Goal: Task Accomplishment & Management: Manage account settings

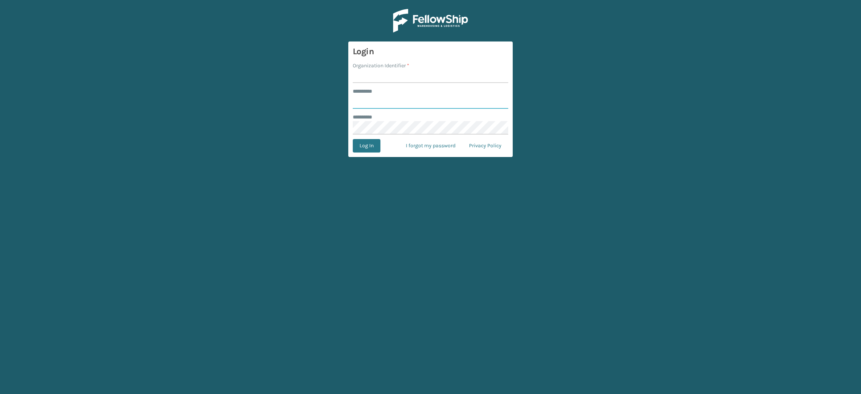
type input "**********"
click at [413, 71] on input "Organization Identifier *" at bounding box center [431, 76] width 156 height 13
type input "SuperAdminOrganization"
click at [365, 141] on button "Log In" at bounding box center [367, 145] width 28 height 13
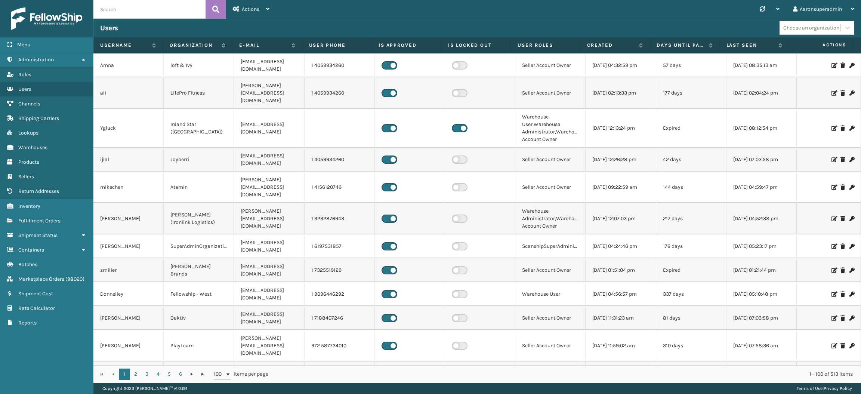
click at [365, 148] on td "1 4059934260" at bounding box center [340, 160] width 70 height 24
click at [39, 218] on span "Fulfillment Orders" at bounding box center [39, 221] width 42 height 6
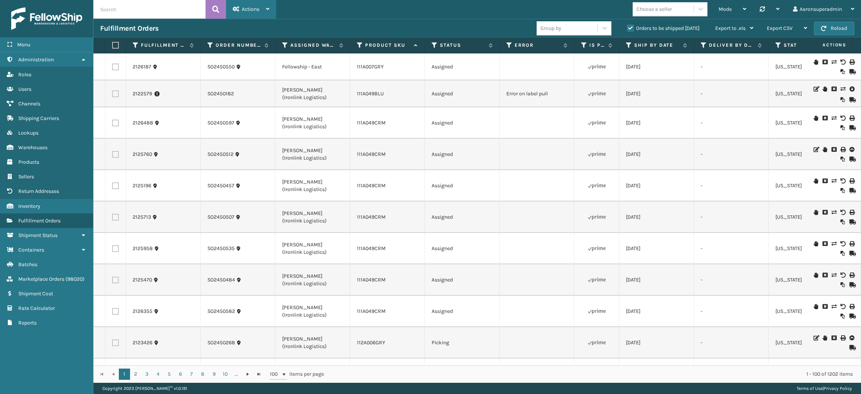
click at [246, 9] on span "Actions" at bounding box center [251, 9] width 18 height 6
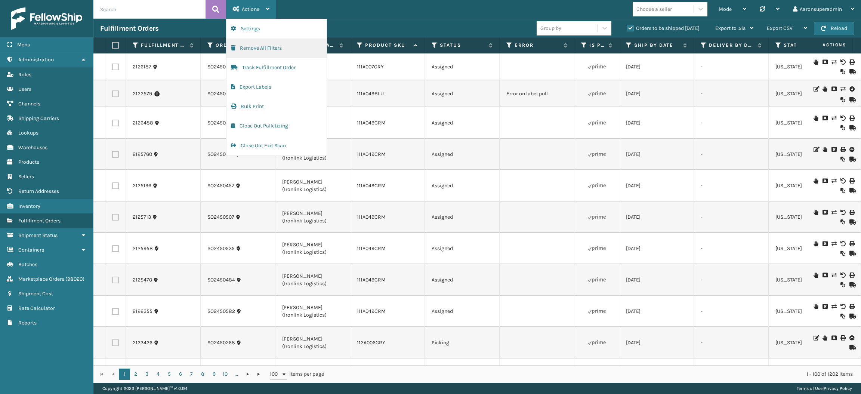
click at [257, 42] on button "Remove All Filters" at bounding box center [277, 48] width 100 height 19
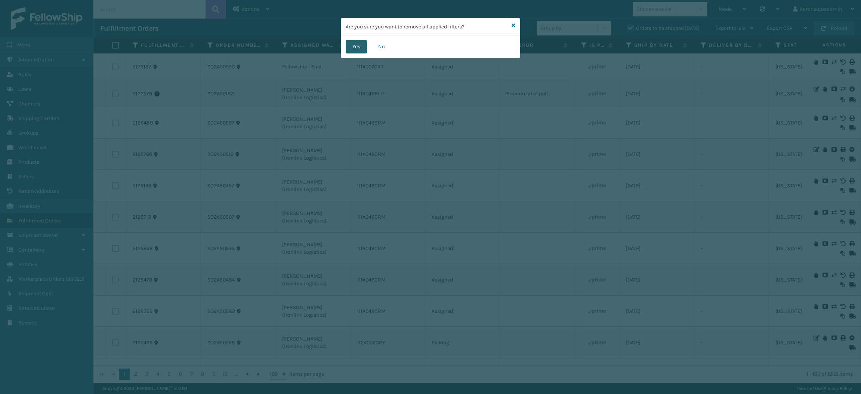
click at [361, 43] on button "Yes" at bounding box center [356, 46] width 21 height 13
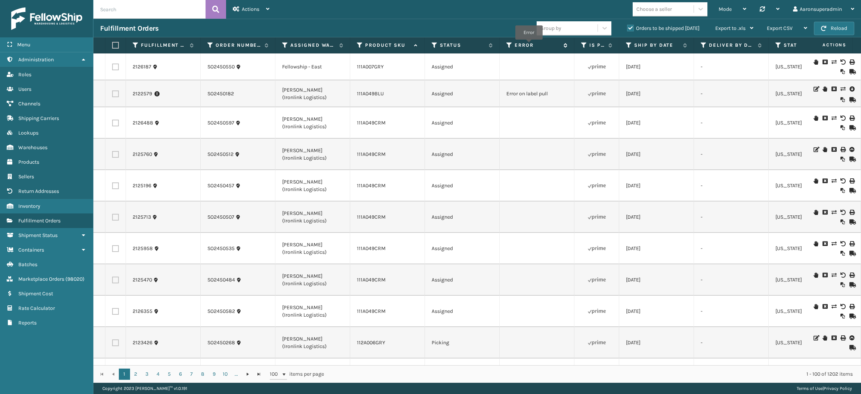
click at [529, 45] on label "Error" at bounding box center [537, 45] width 45 height 7
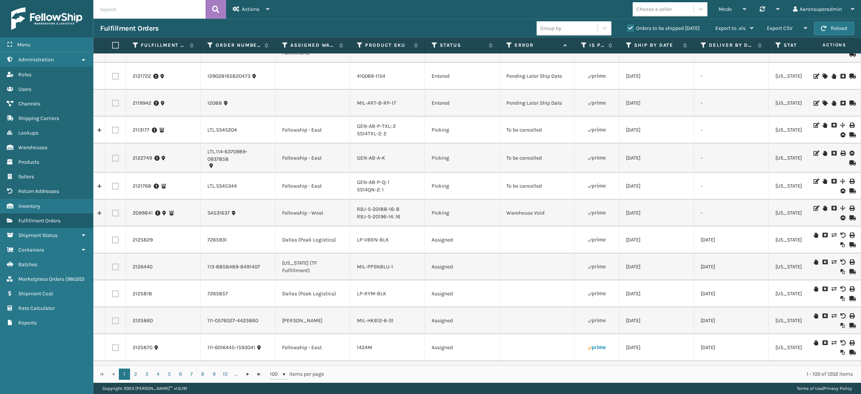
scroll to position [1066, 0]
click at [118, 133] on label at bounding box center [115, 130] width 7 height 7
click at [113, 132] on input "checkbox" at bounding box center [112, 129] width 0 height 5
checkbox input "true"
click at [116, 157] on label at bounding box center [115, 159] width 7 height 7
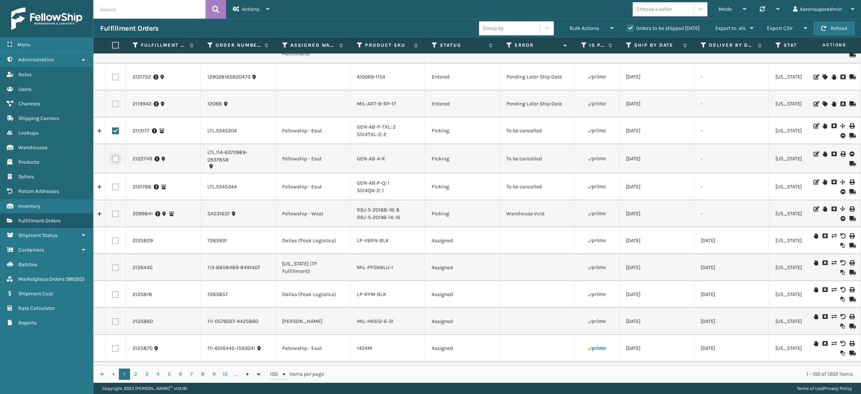
click at [113, 157] on input "checkbox" at bounding box center [112, 158] width 0 height 5
checkbox input "true"
click at [116, 184] on label at bounding box center [115, 187] width 7 height 7
click at [113, 184] on input "checkbox" at bounding box center [112, 186] width 0 height 5
checkbox input "true"
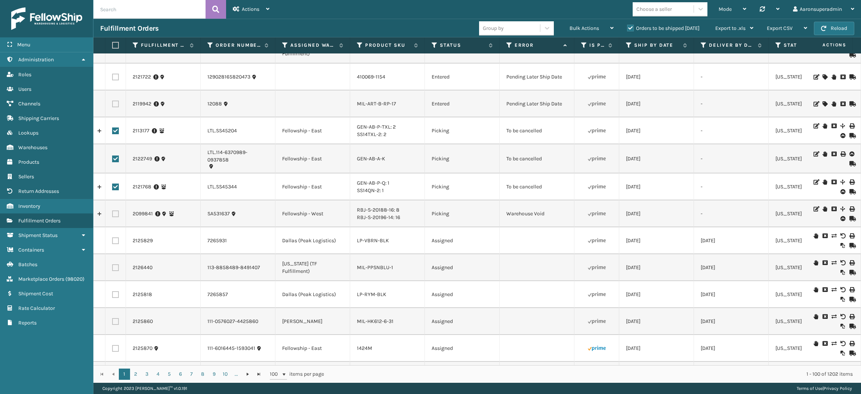
click at [575, 18] on div "Mode Regular Mode Picking Mode Labeling Mode Palletizing Mode Exit Scan Mode Ch…" at bounding box center [568, 9] width 585 height 19
click at [575, 25] on span "Bulk Actions" at bounding box center [585, 28] width 30 height 6
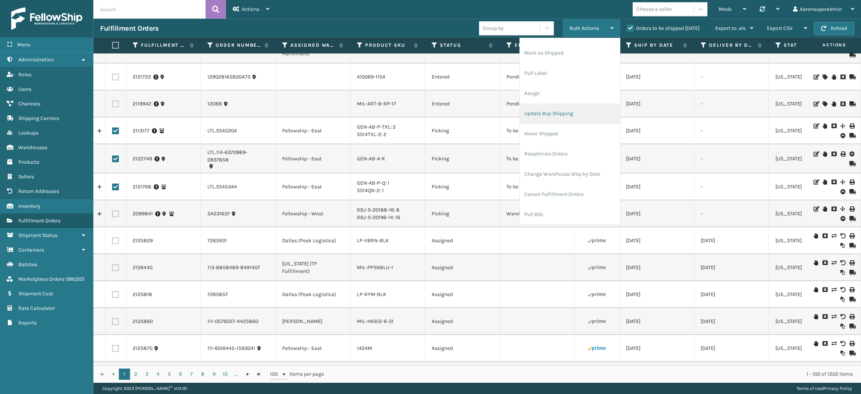
scroll to position [36, 0]
click at [561, 189] on li "Cancel Fulfillment Orders" at bounding box center [570, 194] width 100 height 20
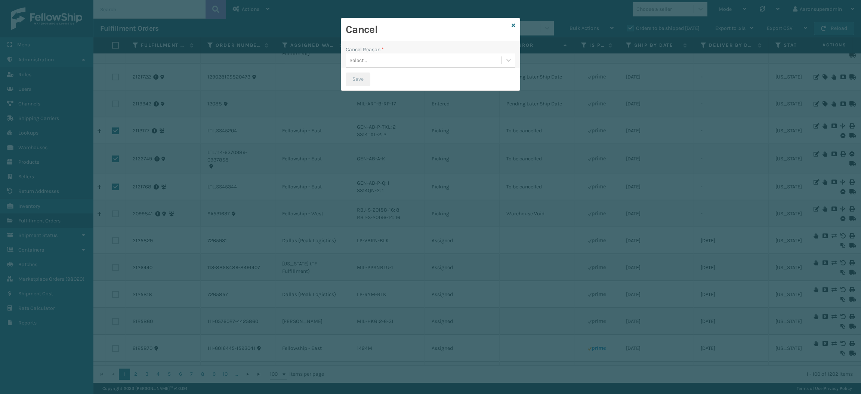
click at [363, 61] on div "Select..." at bounding box center [359, 60] width 18 height 8
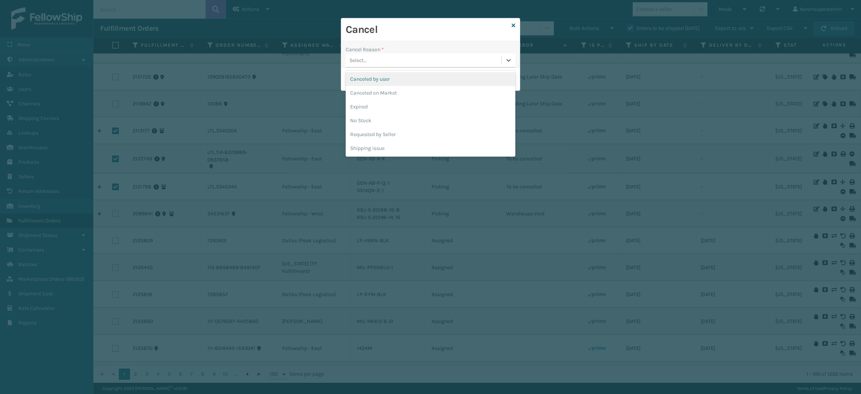
click at [396, 82] on div "Canceled by user" at bounding box center [431, 79] width 170 height 14
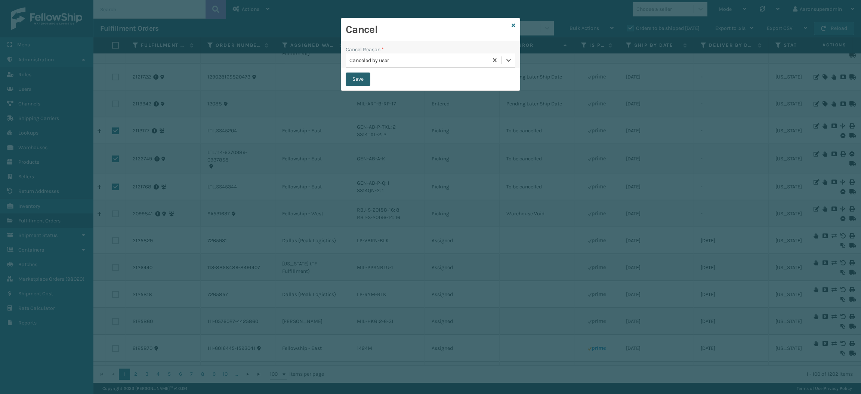
click at [358, 78] on button "Save" at bounding box center [358, 79] width 25 height 13
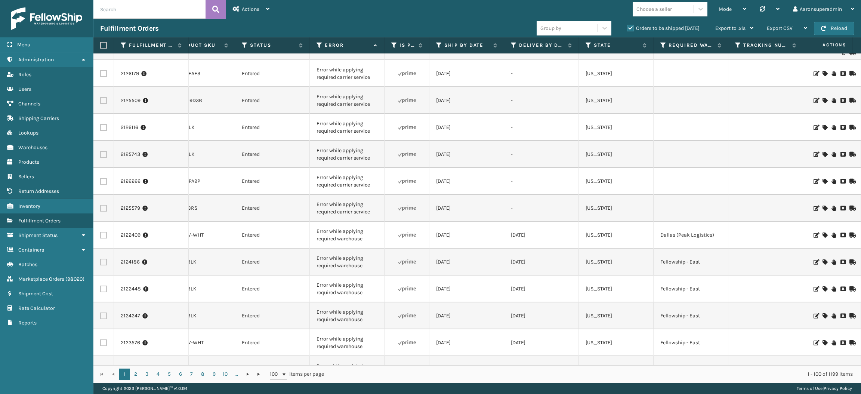
scroll to position [416, 190]
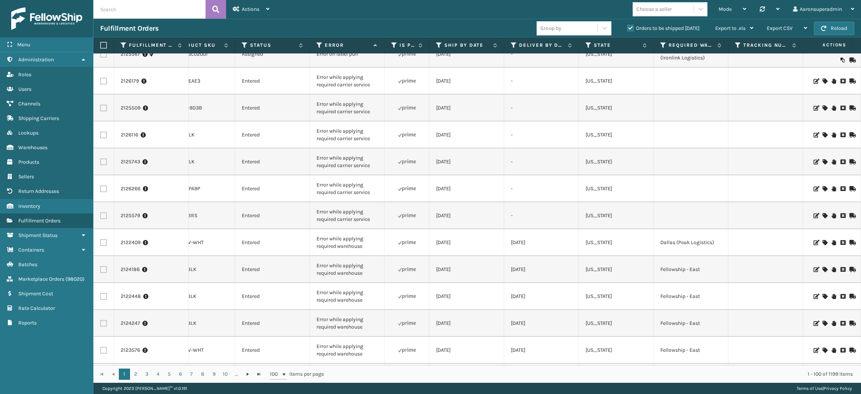
click at [161, 4] on input "text" at bounding box center [149, 9] width 112 height 19
paste input "2116623 2117698"
click at [120, 10] on input "2116623 2117698" at bounding box center [149, 9] width 112 height 19
click at [167, 37] on th "Fulfillment Order Id" at bounding box center [151, 45] width 75 height 16
click at [122, 7] on input "2116623 2117698" at bounding box center [149, 9] width 112 height 19
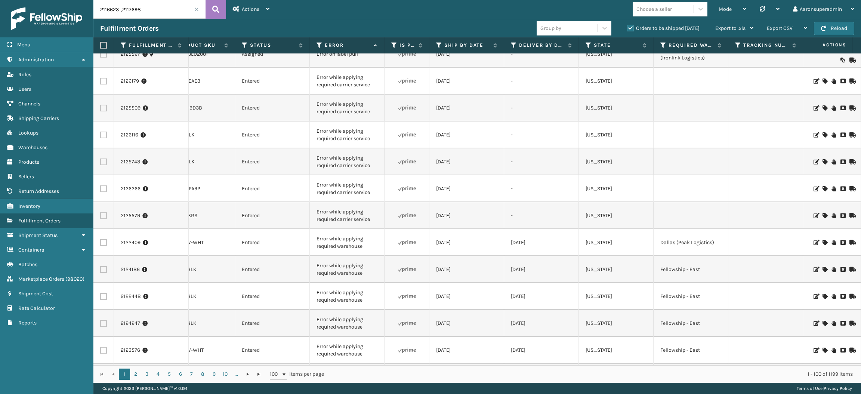
type input "2116623 ,2117698"
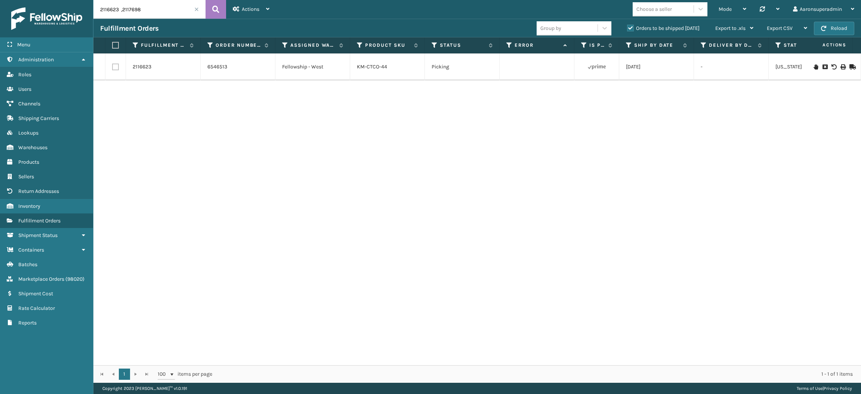
click at [640, 28] on label "Orders to be shipped [DATE]" at bounding box center [663, 28] width 73 height 6
click at [628, 28] on input "Orders to be shipped [DATE]" at bounding box center [627, 26] width 0 height 5
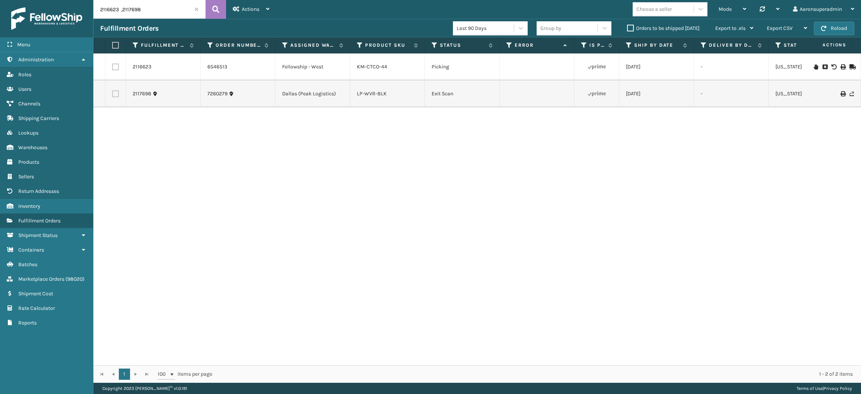
click at [115, 44] on label at bounding box center [114, 45] width 4 height 7
click at [113, 44] on input "checkbox" at bounding box center [112, 45] width 0 height 5
checkbox input "true"
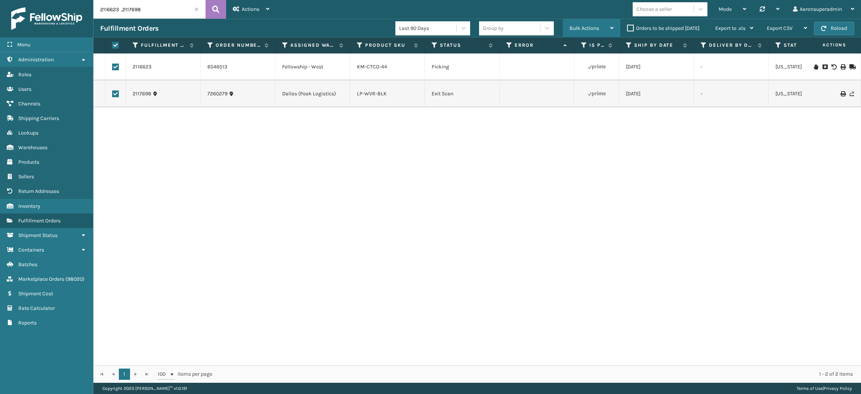
click at [590, 20] on div "Bulk Actions" at bounding box center [592, 28] width 44 height 19
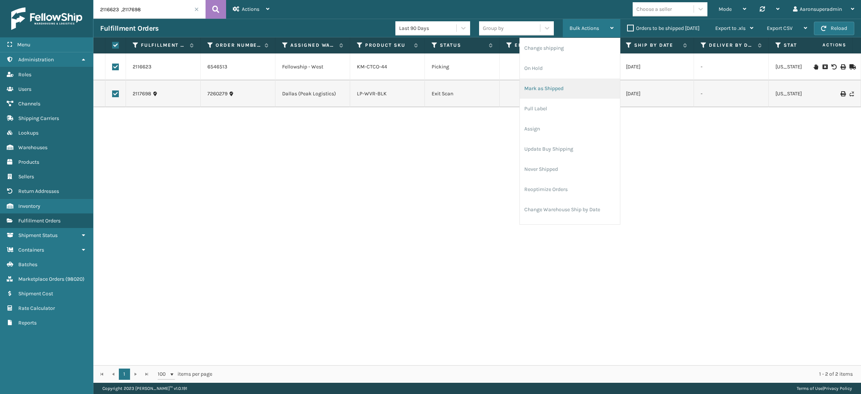
click at [548, 82] on li "Mark as Shipped" at bounding box center [570, 89] width 100 height 20
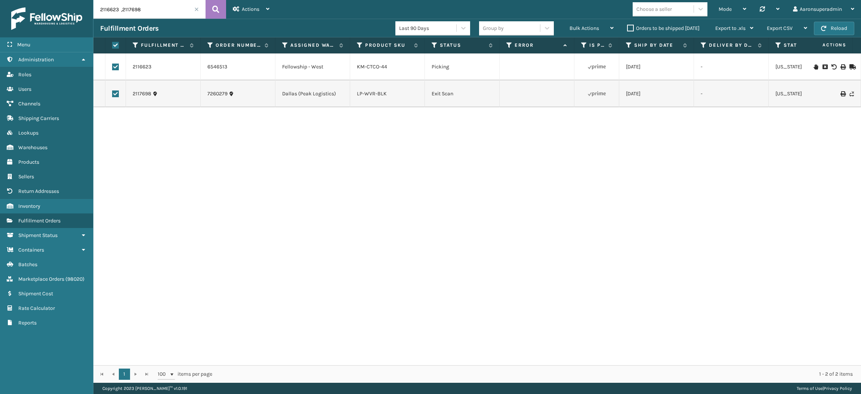
click at [850, 67] on icon at bounding box center [852, 66] width 4 height 5
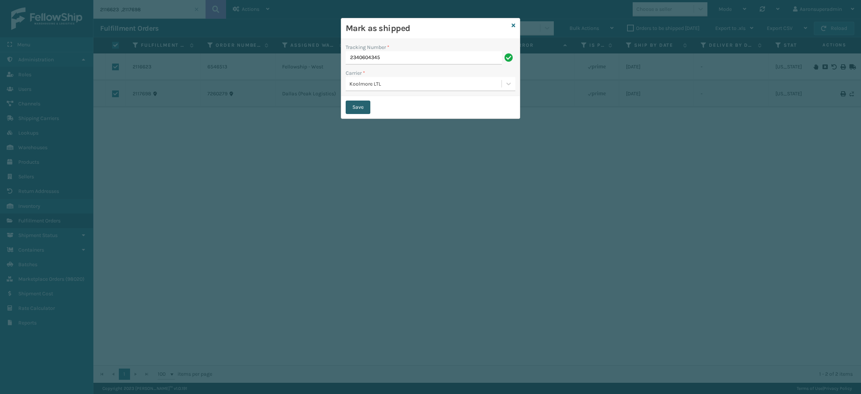
click at [357, 110] on button "Save" at bounding box center [358, 107] width 25 height 13
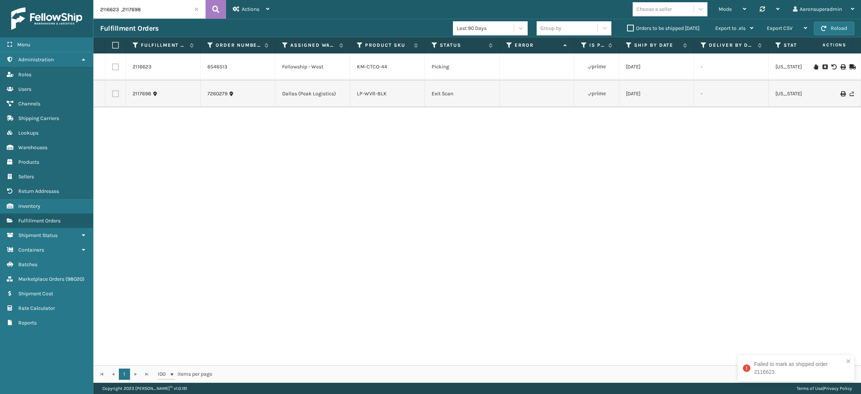
click at [133, 10] on input "2116623 ,2117698" at bounding box center [149, 9] width 112 height 19
paste input "5729"
type input "2115729"
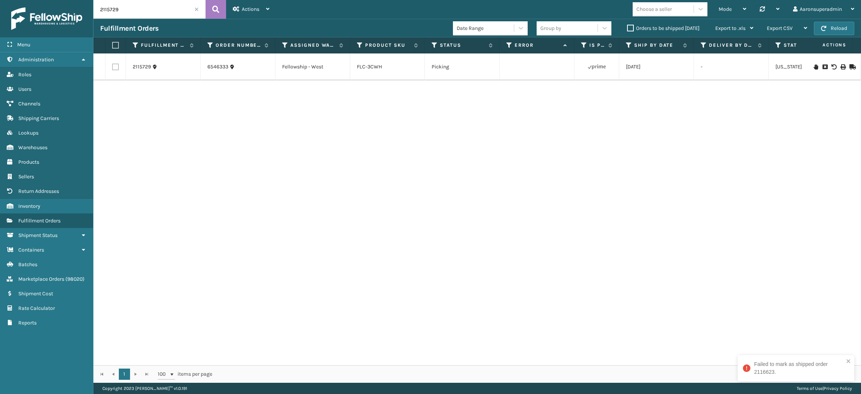
click at [850, 68] on icon at bounding box center [852, 66] width 4 height 5
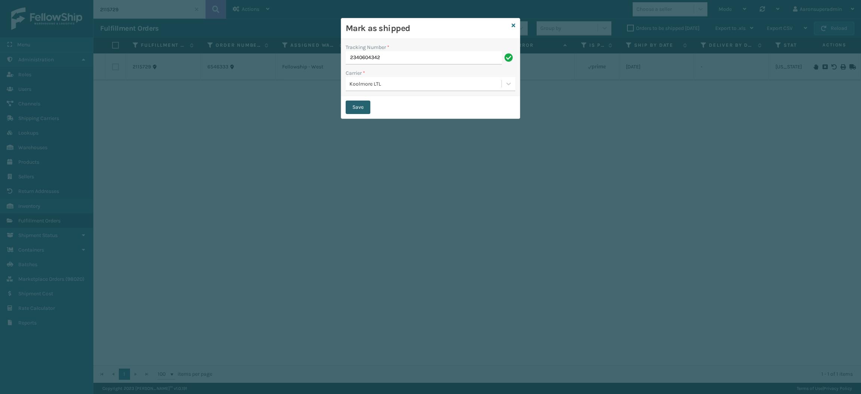
click at [358, 105] on button "Save" at bounding box center [358, 107] width 25 height 13
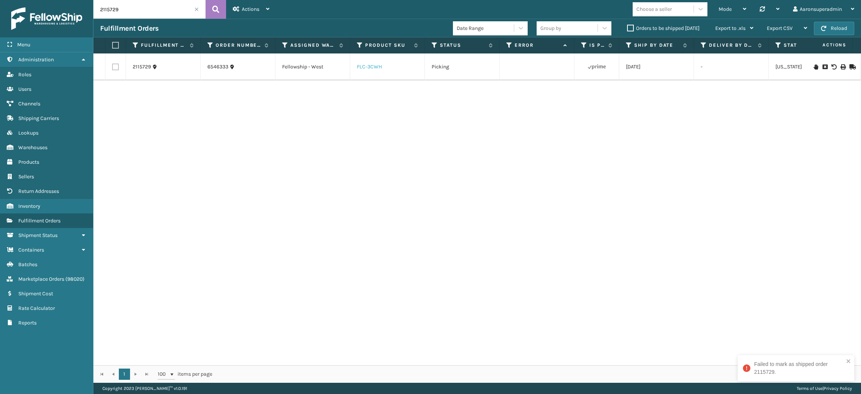
click at [374, 67] on link "FLC-3CWH" at bounding box center [369, 67] width 25 height 6
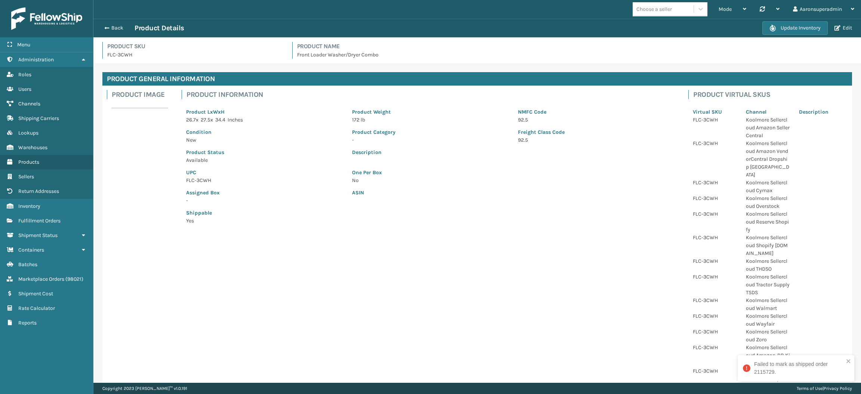
scroll to position [141, 0]
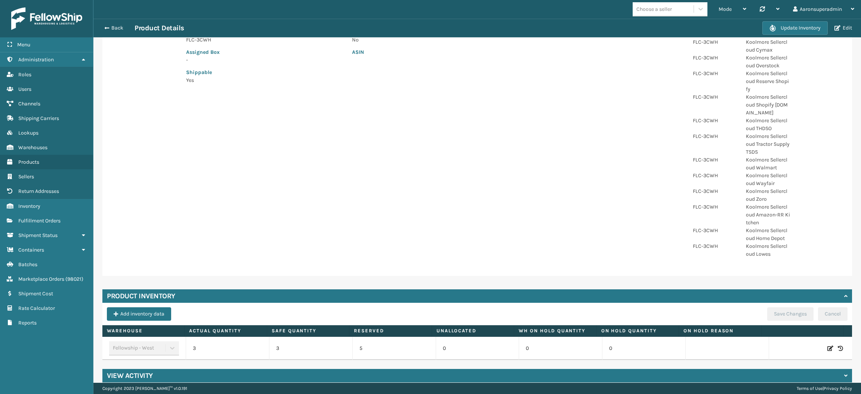
click at [828, 345] on icon at bounding box center [831, 348] width 6 height 7
click at [241, 343] on input "3" at bounding box center [227, 348] width 49 height 13
type input "30"
click at [774, 344] on button "ADD" at bounding box center [783, 348] width 19 height 9
click at [775, 313] on button "Save Changes" at bounding box center [790, 313] width 46 height 13
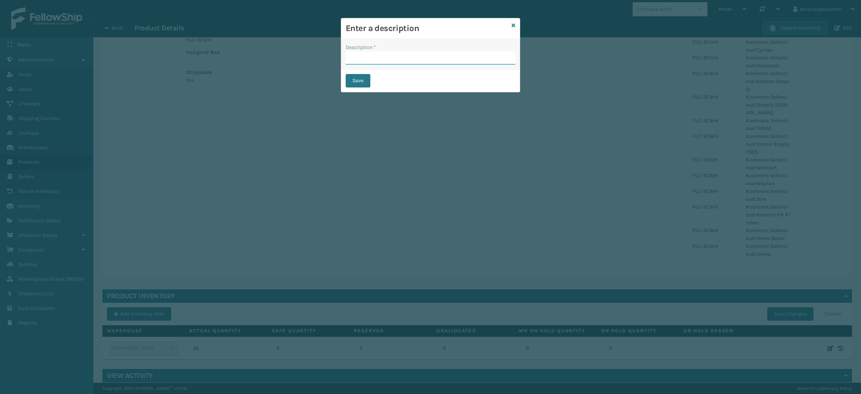
click at [438, 59] on input "Description *" at bounding box center [431, 57] width 170 height 13
type input "safety reduced"
click at [353, 85] on button "Save" at bounding box center [358, 80] width 25 height 13
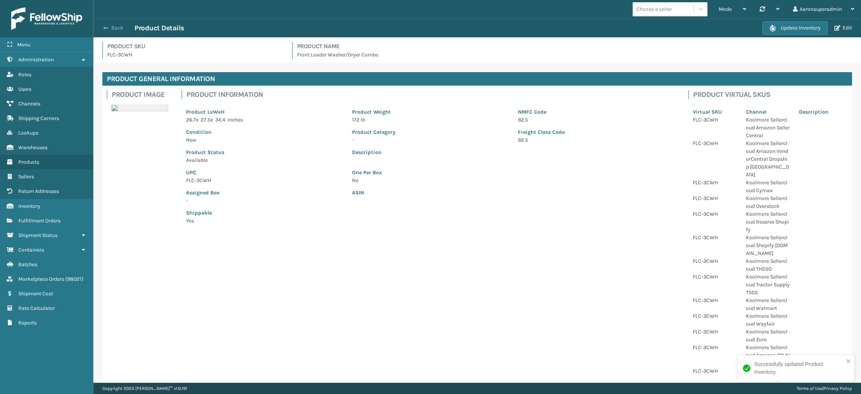
click at [124, 26] on button "Back" at bounding box center [117, 28] width 34 height 7
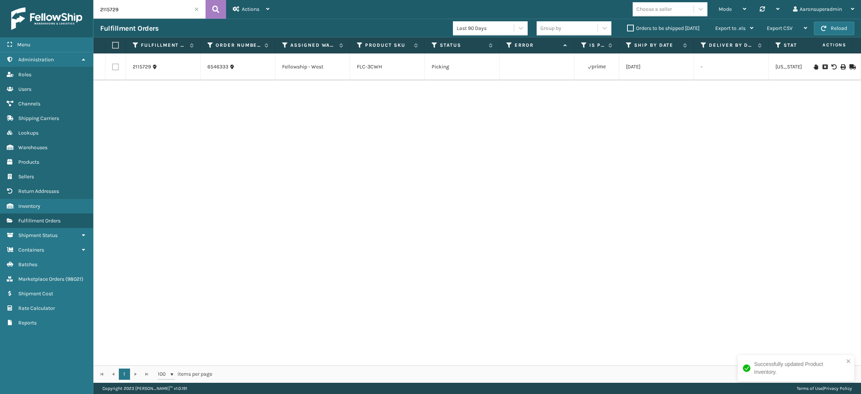
click at [850, 66] on icon at bounding box center [852, 66] width 4 height 5
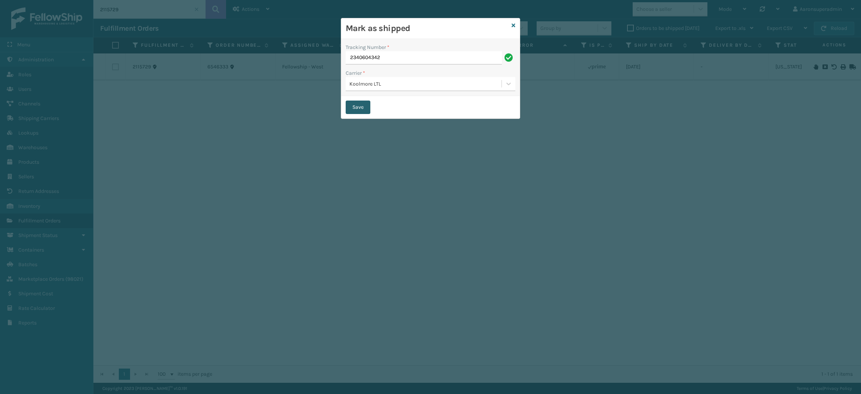
click at [357, 109] on button "Save" at bounding box center [358, 107] width 25 height 13
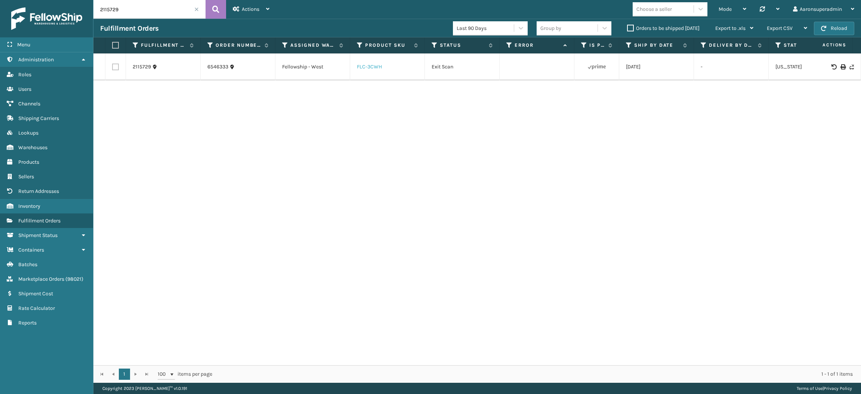
click at [374, 67] on link "FLC-3CWH" at bounding box center [369, 67] width 25 height 6
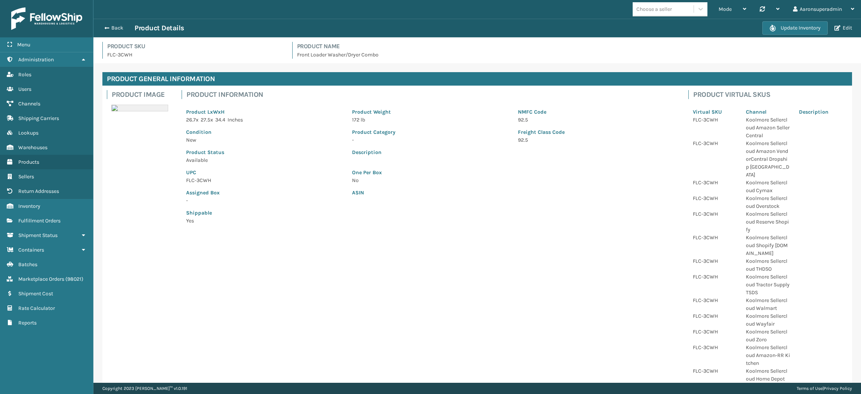
scroll to position [141, 0]
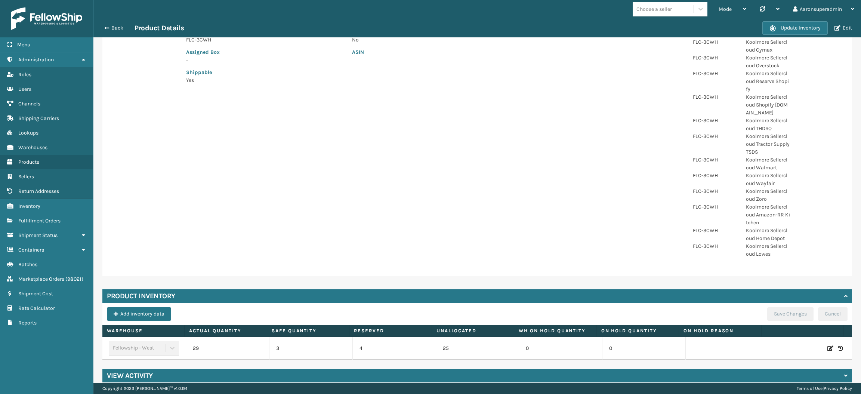
click at [828, 345] on icon at bounding box center [831, 348] width 6 height 7
click at [245, 342] on input "29" at bounding box center [227, 348] width 49 height 13
type input "3"
type input "2"
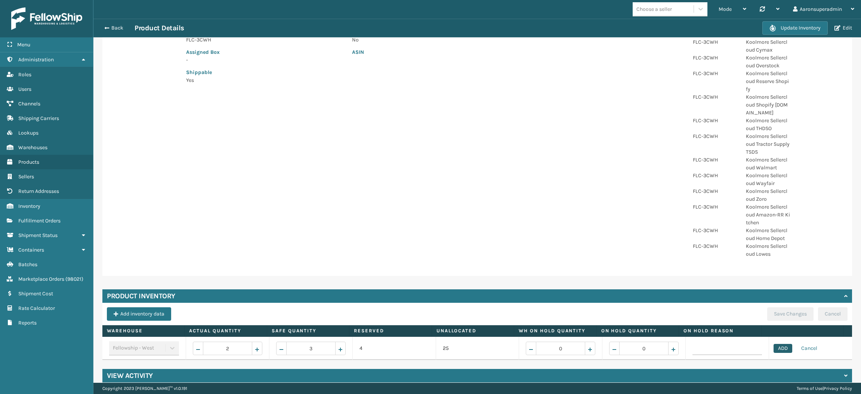
click at [774, 344] on button "ADD" at bounding box center [783, 348] width 19 height 9
click at [767, 308] on button "Save Changes" at bounding box center [790, 313] width 46 height 13
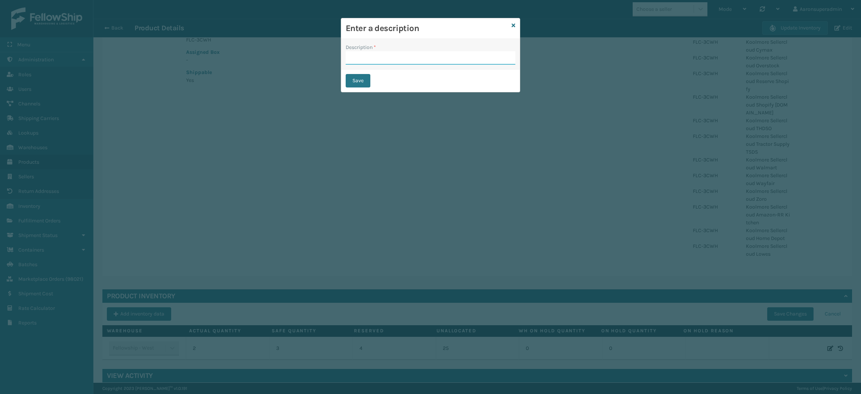
click at [442, 55] on input "Description *" at bounding box center [431, 57] width 170 height 13
type input "safety reduced"
click at [358, 76] on button "Save" at bounding box center [358, 80] width 25 height 13
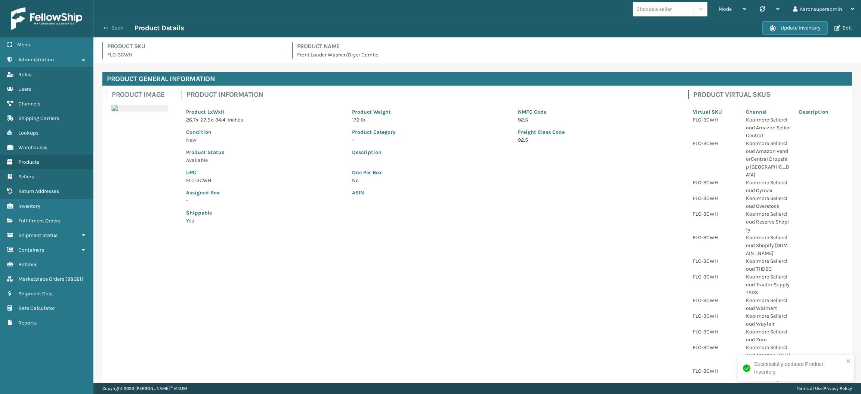
click at [115, 27] on button "Back" at bounding box center [117, 28] width 34 height 7
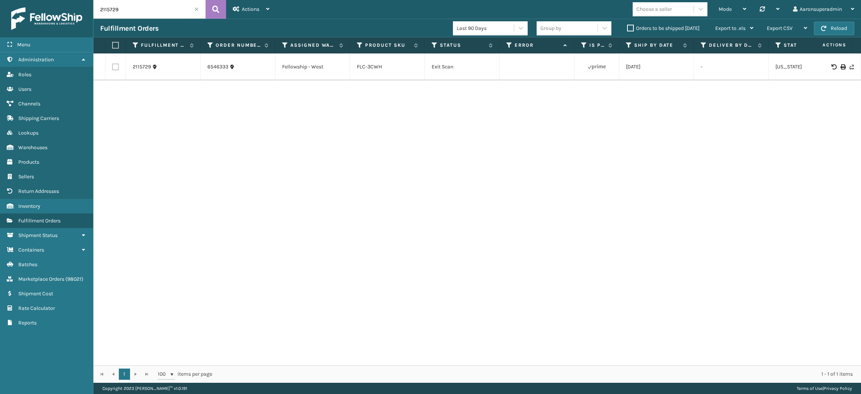
click at [139, 10] on input "2115729" at bounding box center [149, 9] width 112 height 19
paste input "695"
type input "2115695"
click at [380, 67] on link "FLC-3CWH" at bounding box center [369, 67] width 25 height 6
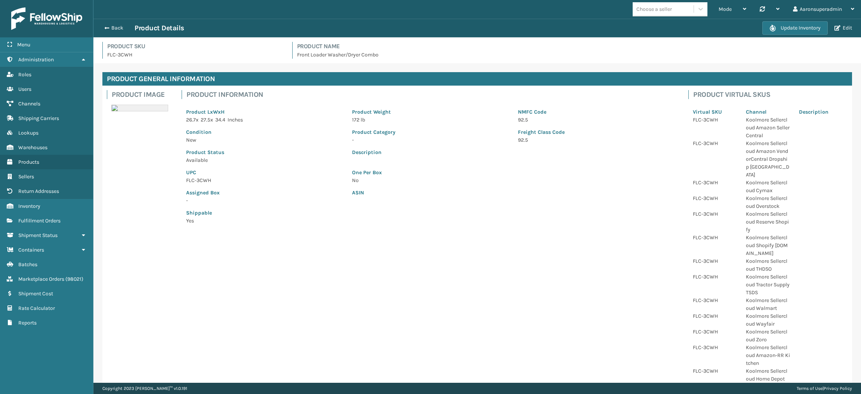
scroll to position [141, 0]
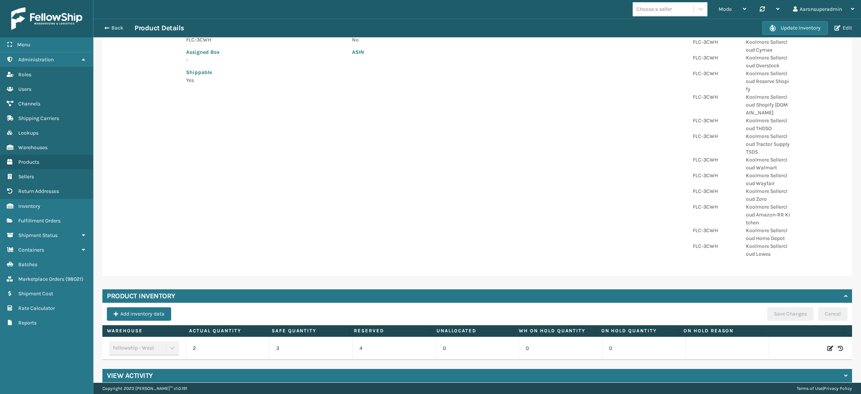
click at [828, 345] on icon at bounding box center [831, 348] width 6 height 7
click at [241, 345] on input "2" at bounding box center [227, 348] width 49 height 13
type input "20"
click at [774, 344] on button "ADD" at bounding box center [783, 348] width 19 height 9
click at [778, 310] on button "Save Changes" at bounding box center [790, 313] width 46 height 13
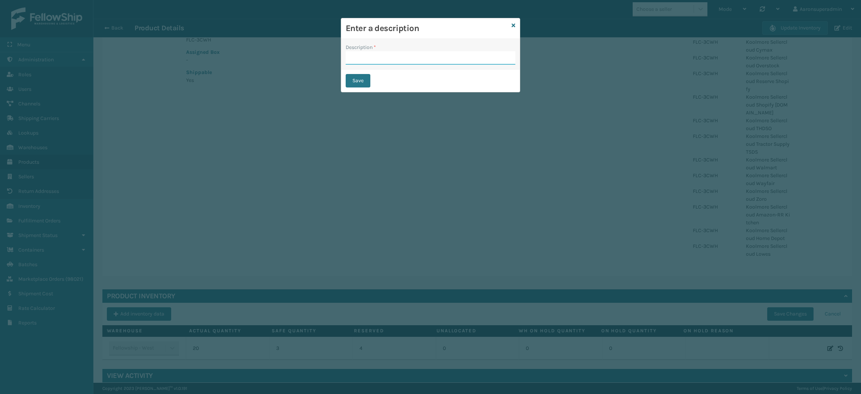
click at [479, 64] on input "Description *" at bounding box center [431, 57] width 170 height 13
type input "safety reduced"
click at [356, 80] on button "Save" at bounding box center [358, 80] width 25 height 13
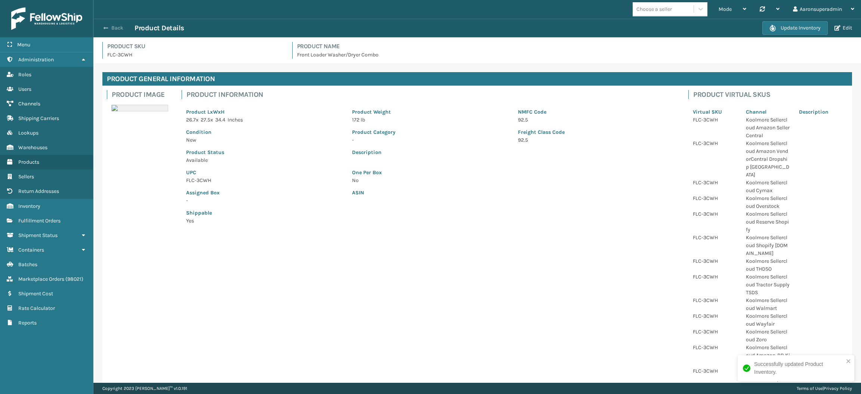
click at [108, 27] on button "Back" at bounding box center [117, 28] width 34 height 7
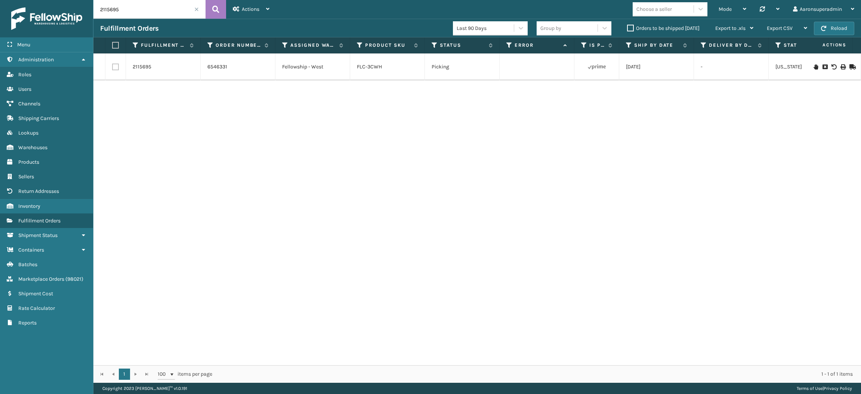
click at [849, 66] on td at bounding box center [833, 66] width 56 height 27
click at [850, 67] on icon at bounding box center [852, 66] width 4 height 5
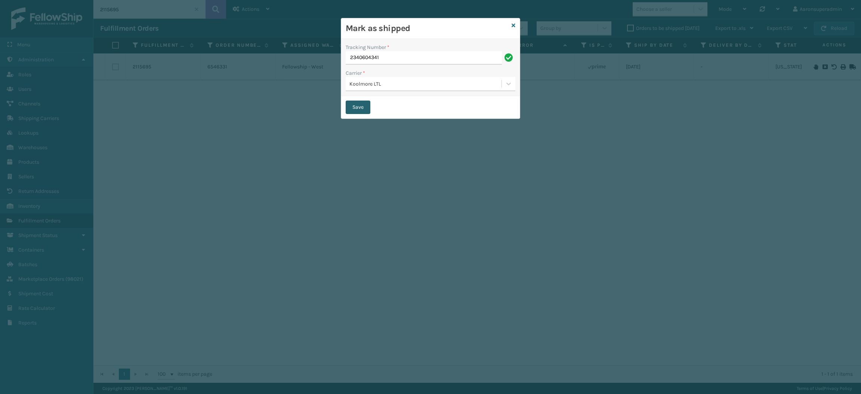
click at [350, 111] on button "Save" at bounding box center [358, 107] width 25 height 13
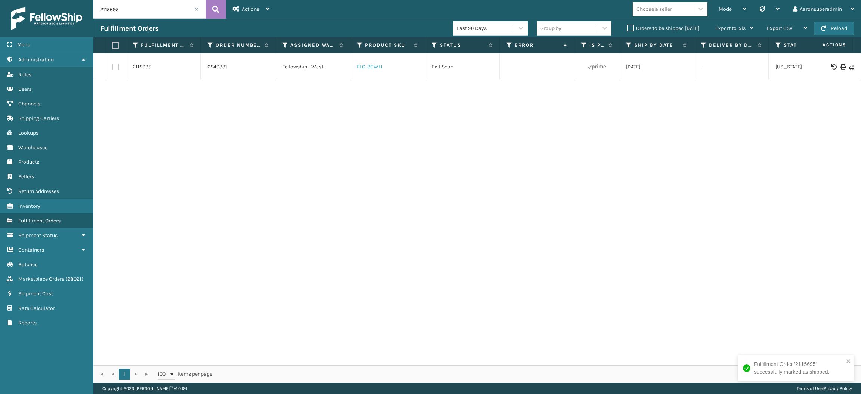
click at [364, 66] on link "FLC-3CWH" at bounding box center [369, 67] width 25 height 6
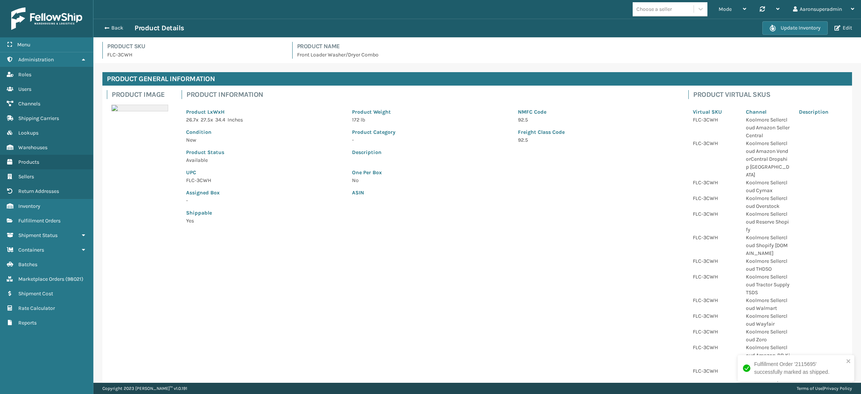
scroll to position [141, 0]
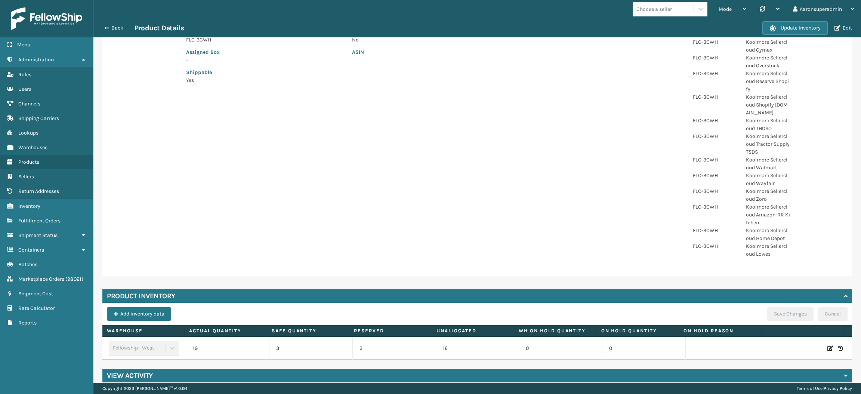
click at [828, 345] on icon at bounding box center [831, 348] width 6 height 7
click at [235, 342] on input "19" at bounding box center [227, 348] width 49 height 13
type input "2"
click at [774, 344] on button "ADD" at bounding box center [783, 348] width 19 height 9
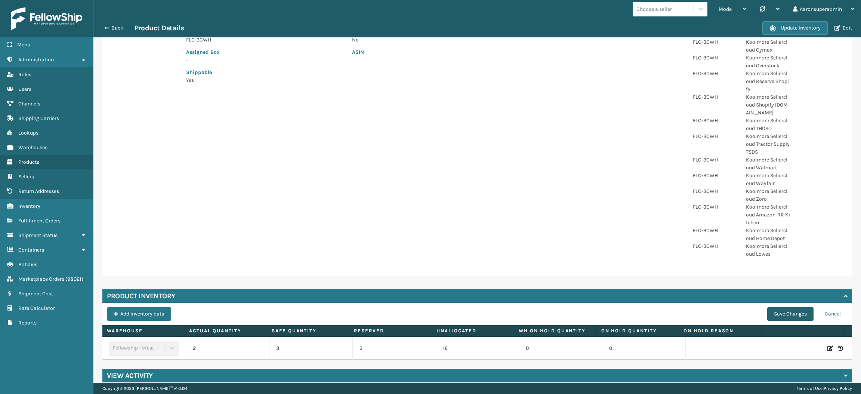
click at [772, 308] on button "Save Changes" at bounding box center [790, 313] width 46 height 13
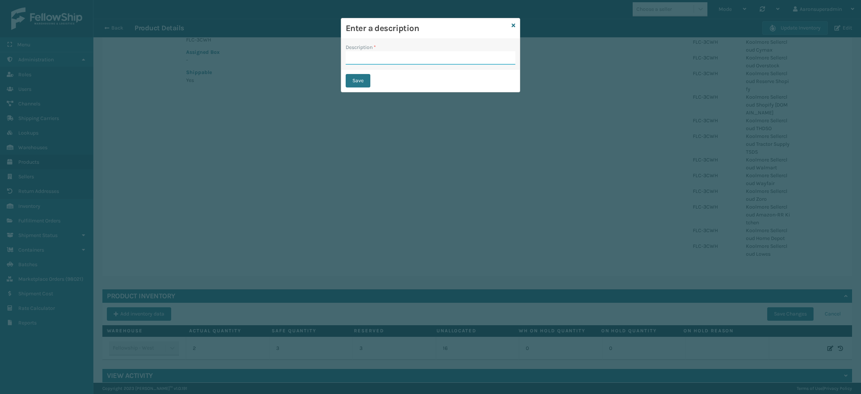
click at [376, 55] on input "Description *" at bounding box center [431, 57] width 170 height 13
type input "safety reduced"
click at [349, 76] on button "Save" at bounding box center [358, 80] width 25 height 13
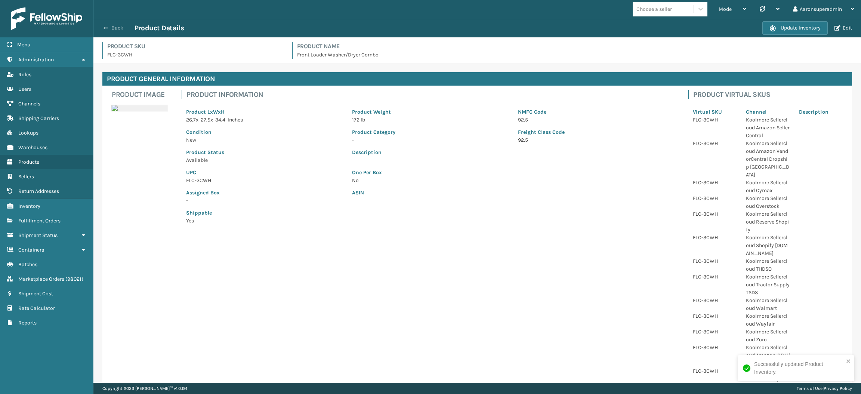
click at [113, 26] on button "Back" at bounding box center [117, 28] width 34 height 7
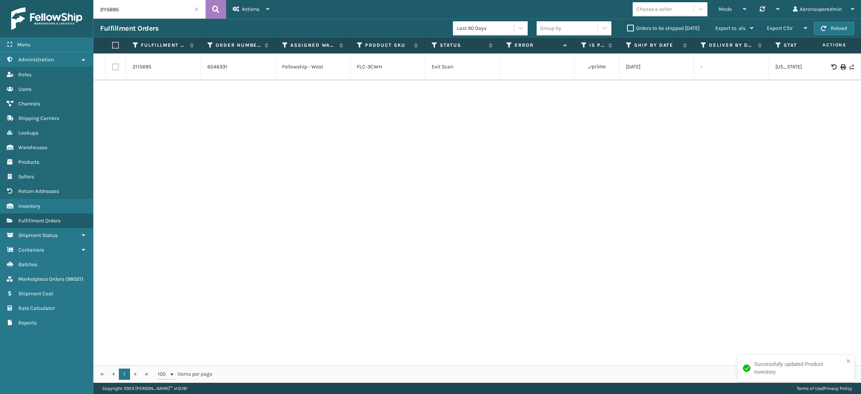
click at [631, 27] on label "Orders to be shipped [DATE]" at bounding box center [663, 28] width 73 height 6
click at [628, 27] on input "Orders to be shipped [DATE]" at bounding box center [627, 26] width 0 height 5
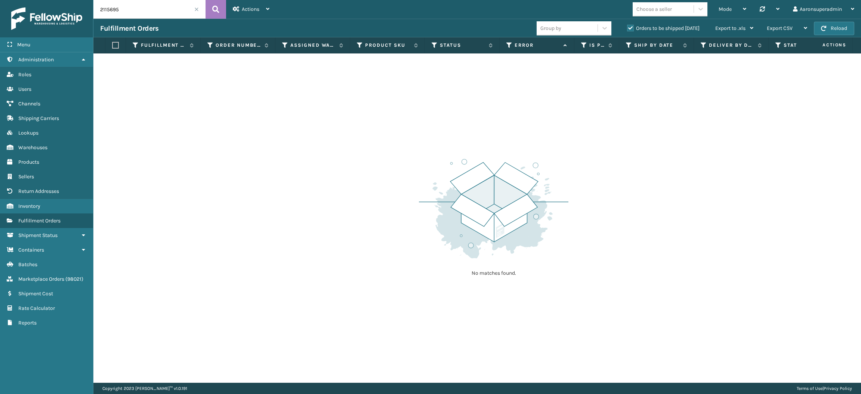
click at [196, 9] on span at bounding box center [196, 9] width 4 height 4
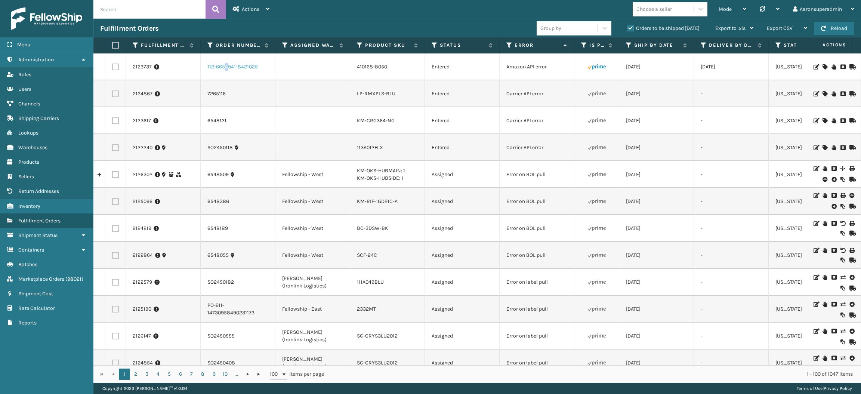
drag, startPoint x: 240, startPoint y: 66, endPoint x: 226, endPoint y: 66, distance: 13.5
click at [226, 66] on link "112-6654941-8421025" at bounding box center [232, 66] width 50 height 7
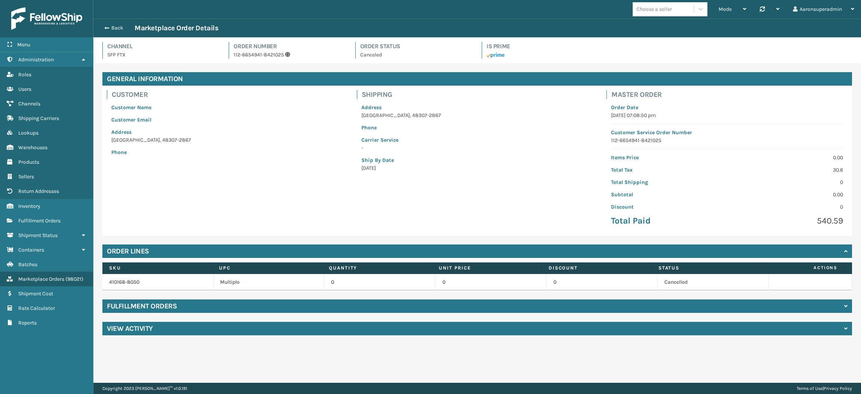
click at [110, 31] on div "Back Marketplace Order Details" at bounding box center [477, 28] width 754 height 9
click at [116, 28] on button "Back" at bounding box center [117, 28] width 34 height 7
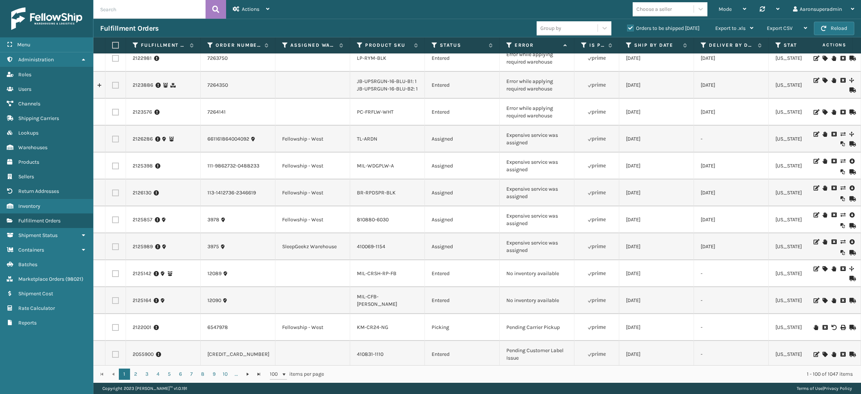
scroll to position [708, 0]
click at [433, 42] on icon at bounding box center [435, 45] width 6 height 7
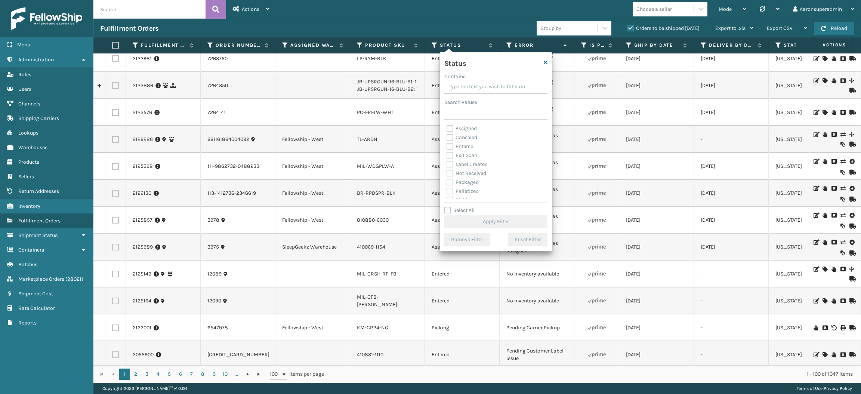
click at [461, 183] on label "Packaged" at bounding box center [463, 182] width 32 height 6
click at [447, 183] on input "Packaged" at bounding box center [447, 180] width 0 height 5
checkbox input "true"
click at [459, 193] on label "Palletized" at bounding box center [463, 191] width 32 height 6
click at [447, 192] on input "Palletized" at bounding box center [447, 189] width 0 height 5
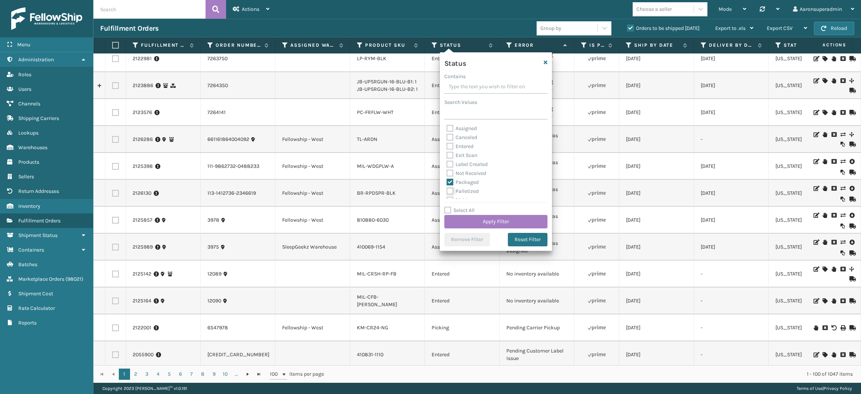
checkbox input "true"
click at [457, 165] on label "Label Created" at bounding box center [467, 164] width 41 height 6
click at [447, 165] on input "Label Created" at bounding box center [447, 162] width 0 height 5
checkbox input "true"
click at [466, 224] on button "Apply Filter" at bounding box center [495, 221] width 103 height 13
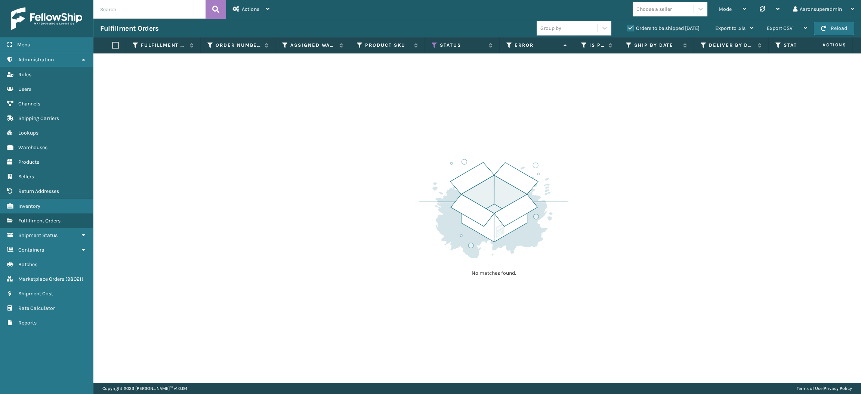
click at [632, 28] on label "Orders to be shipped [DATE]" at bounding box center [663, 28] width 73 height 6
click at [628, 28] on input "Orders to be shipped [DATE]" at bounding box center [627, 26] width 0 height 5
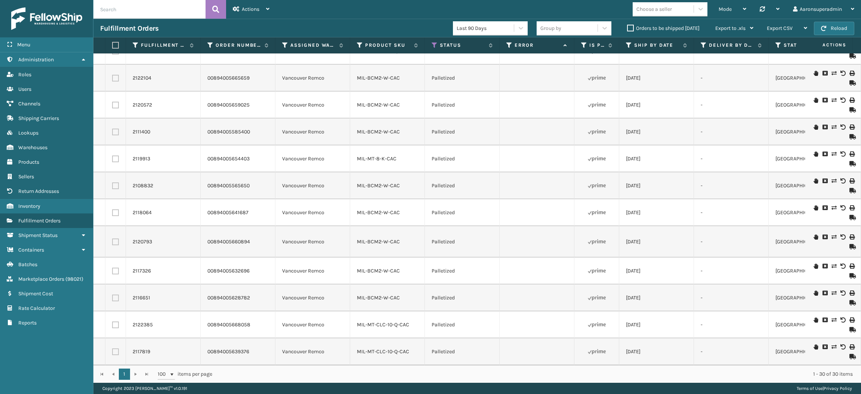
scroll to position [0, 0]
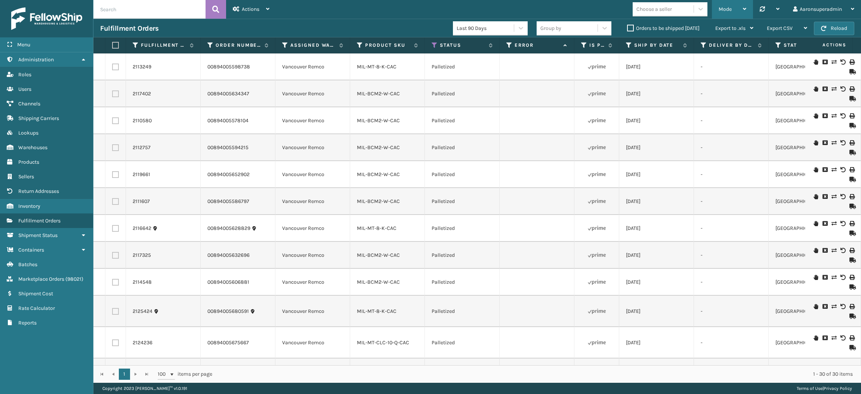
click at [723, 11] on span "Mode" at bounding box center [725, 9] width 13 height 6
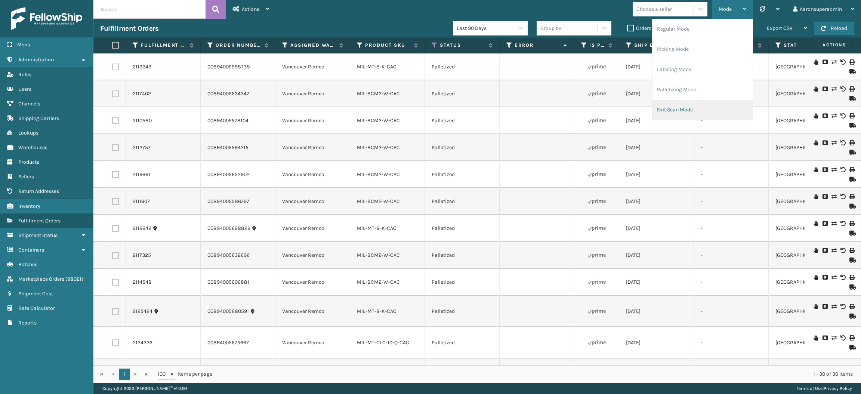
click at [668, 105] on li "Exit Scan Mode" at bounding box center [703, 110] width 100 height 20
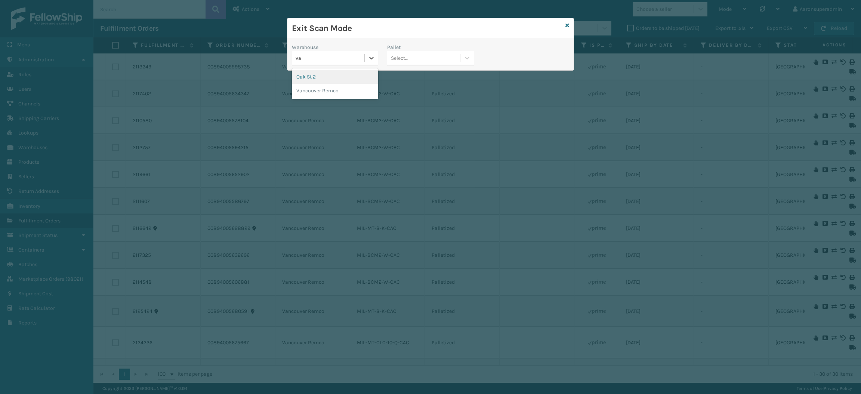
type input "van"
click at [329, 75] on div "Vancouver Remco" at bounding box center [335, 77] width 86 height 14
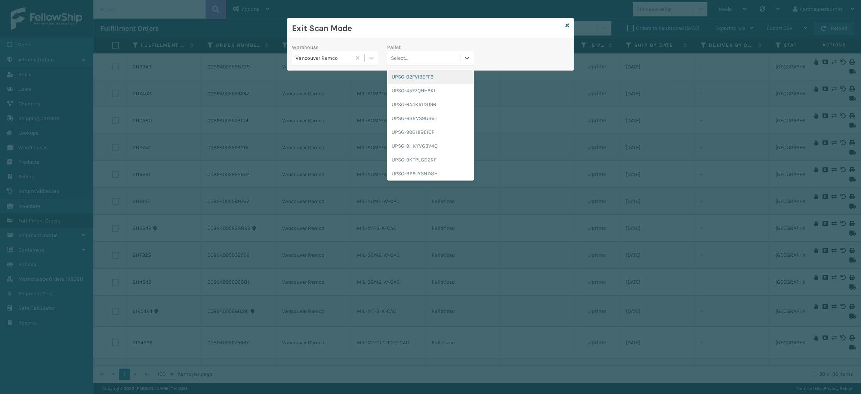
click at [407, 56] on div "Select..." at bounding box center [400, 58] width 18 height 8
click at [408, 84] on div "UPSG-45F7QHH9KL" at bounding box center [430, 91] width 86 height 14
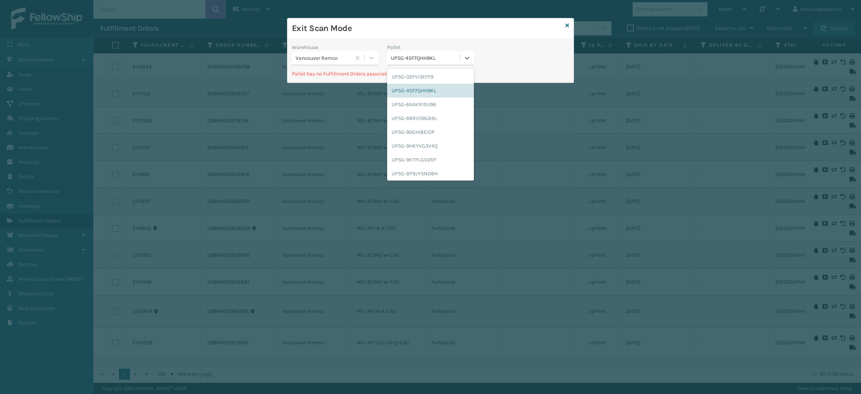
click at [433, 61] on div "UPSG-45F7QHH9KL" at bounding box center [426, 58] width 70 height 8
click at [424, 81] on div "UPSG-02FVI3EFF9" at bounding box center [430, 77] width 86 height 14
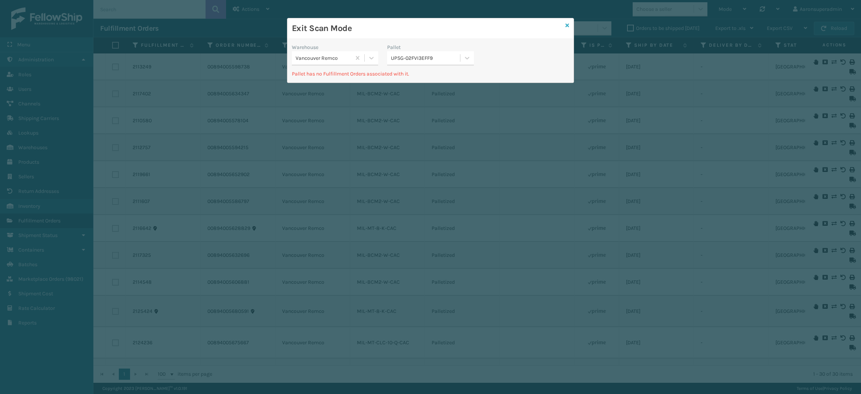
click at [567, 27] on icon at bounding box center [568, 25] width 4 height 5
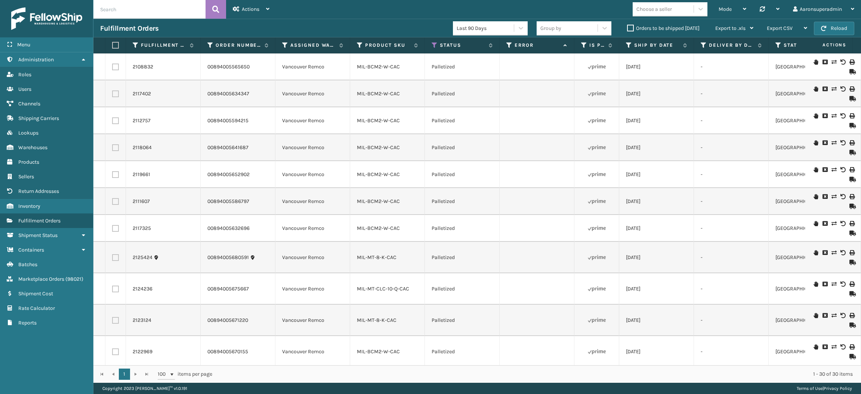
click at [729, 11] on span "Mode" at bounding box center [725, 9] width 13 height 6
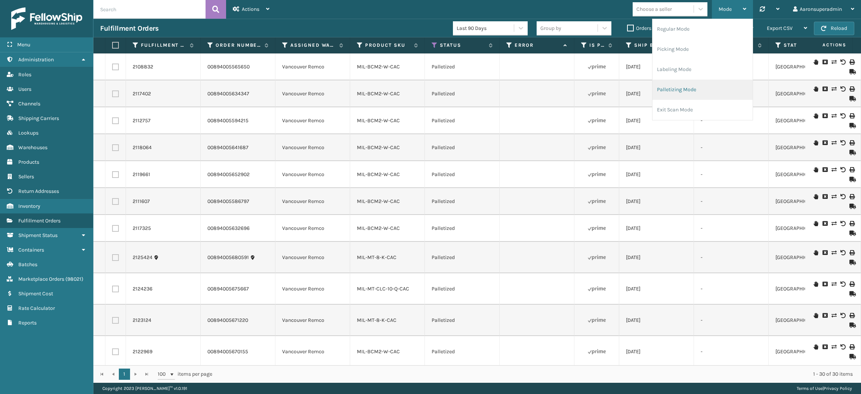
click at [672, 84] on li "Palletizing Mode" at bounding box center [703, 90] width 100 height 20
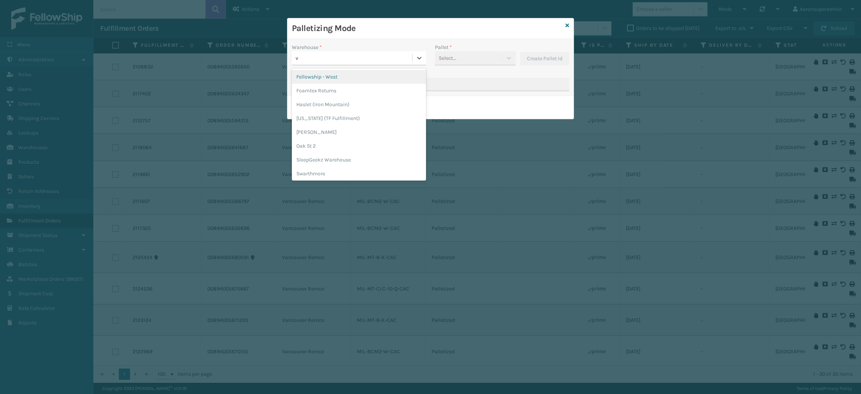
type input "va"
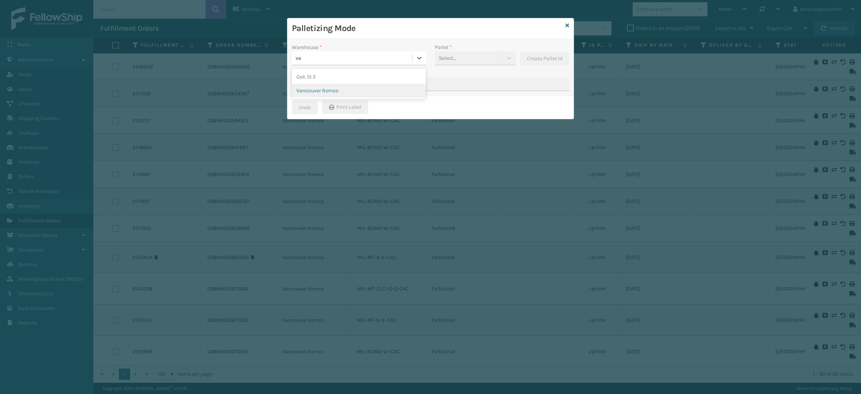
click at [329, 92] on div "Vancouver Remco" at bounding box center [359, 91] width 134 height 14
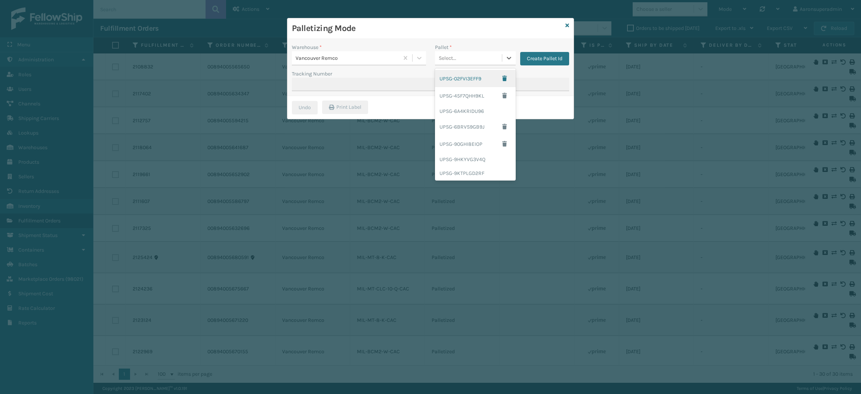
click at [496, 57] on div "Select..." at bounding box center [468, 58] width 67 height 12
click at [502, 79] on span "button" at bounding box center [504, 78] width 4 height 5
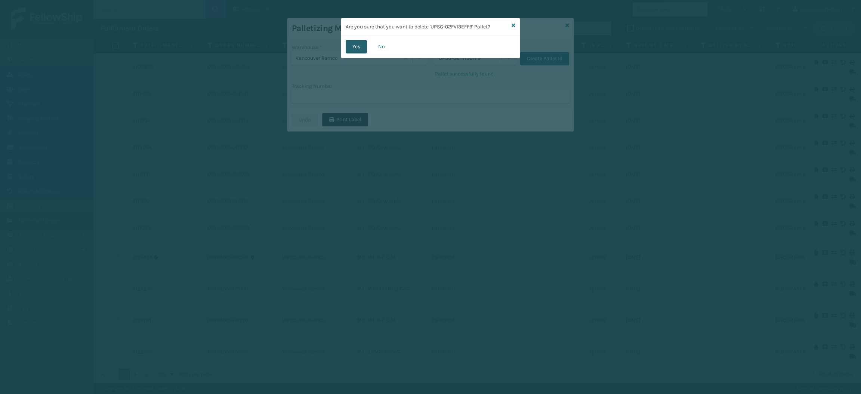
click at [355, 49] on button "Yes" at bounding box center [356, 46] width 21 height 13
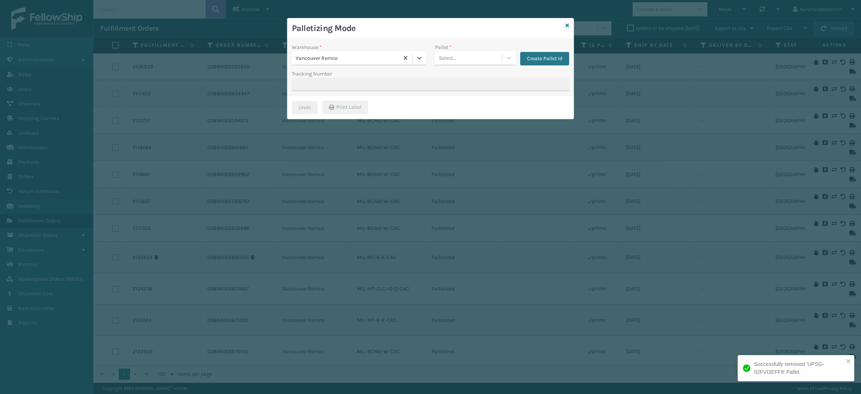
click at [488, 59] on div "Select..." at bounding box center [468, 58] width 67 height 12
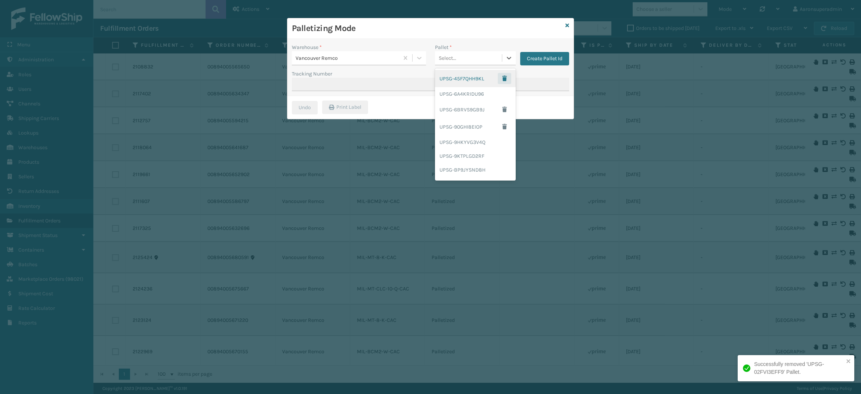
click at [499, 81] on button "button" at bounding box center [504, 78] width 13 height 11
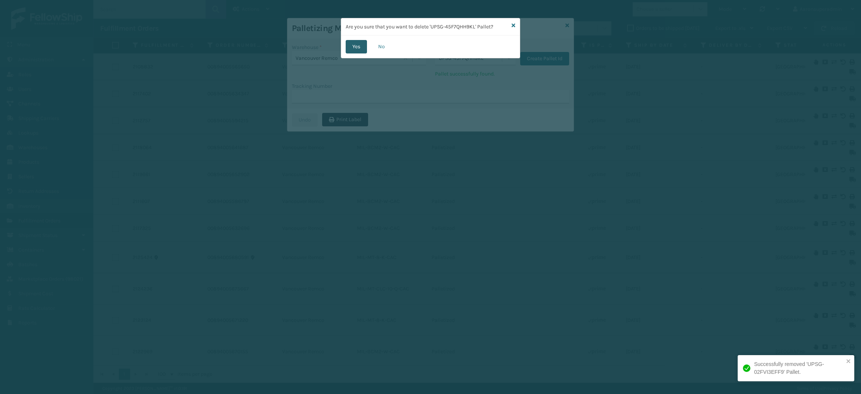
click at [355, 51] on button "Yes" at bounding box center [356, 46] width 21 height 13
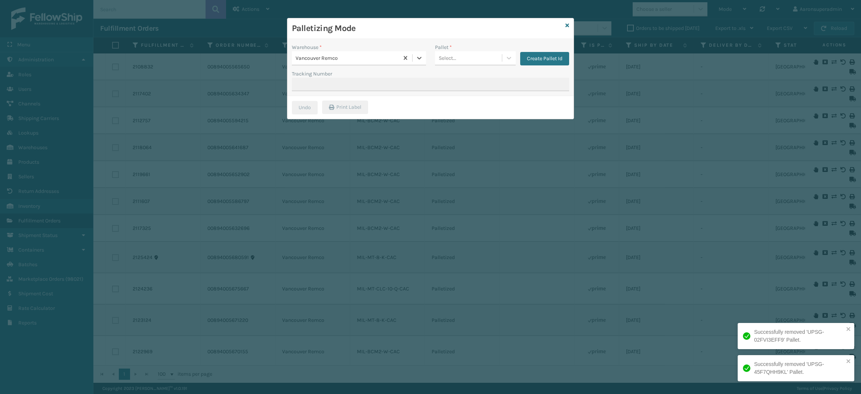
click at [479, 60] on div "Select..." at bounding box center [468, 58] width 67 height 12
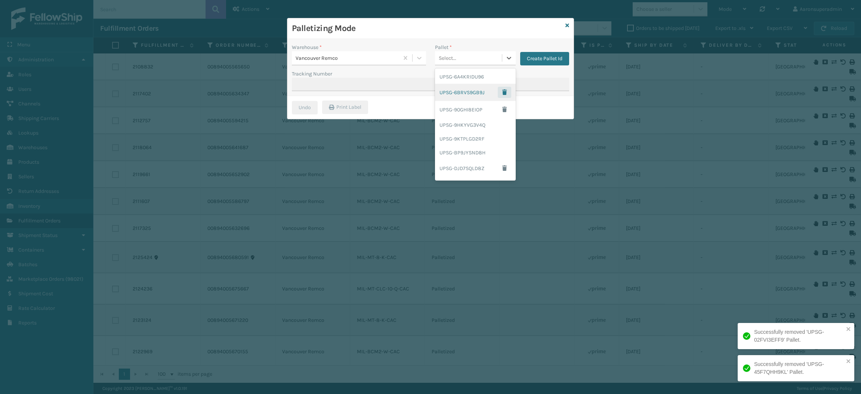
click at [502, 91] on span "button" at bounding box center [504, 92] width 4 height 5
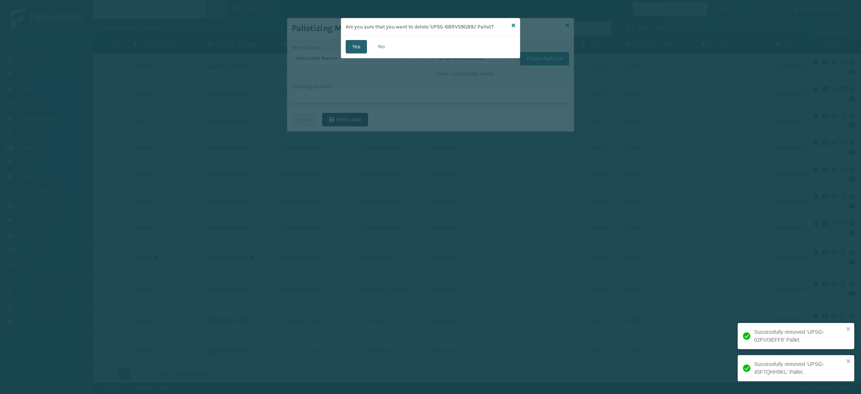
click at [353, 49] on button "Yes" at bounding box center [356, 46] width 21 height 13
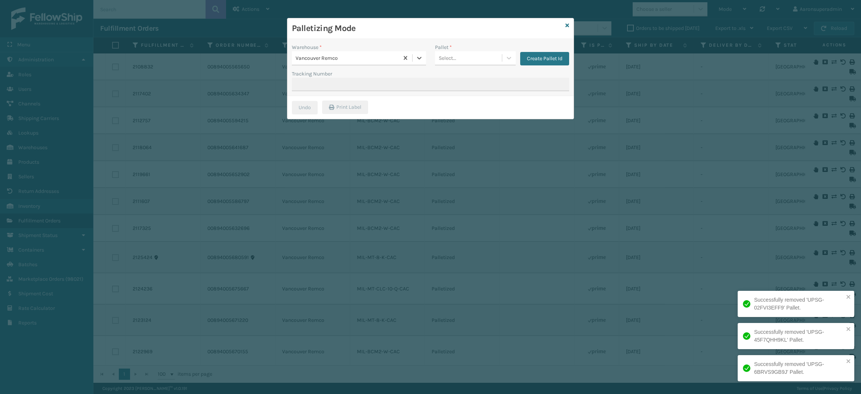
click at [464, 60] on div "Select..." at bounding box center [468, 58] width 67 height 12
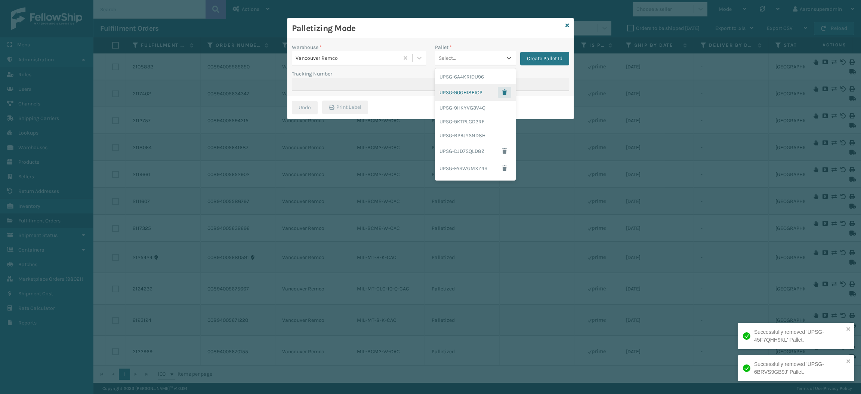
click at [502, 90] on span "button" at bounding box center [504, 92] width 4 height 5
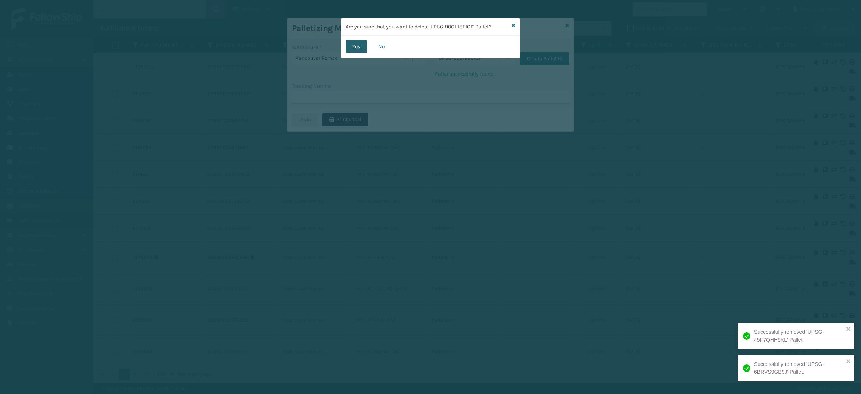
click at [350, 44] on button "Yes" at bounding box center [356, 46] width 21 height 13
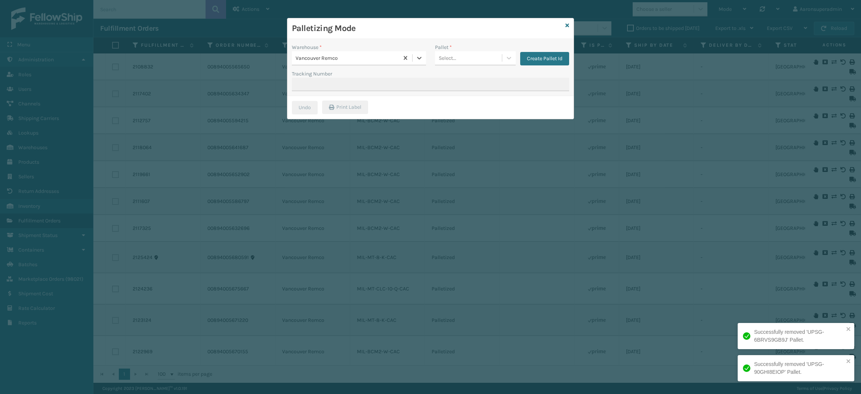
click at [500, 52] on div "Select..." at bounding box center [468, 58] width 67 height 12
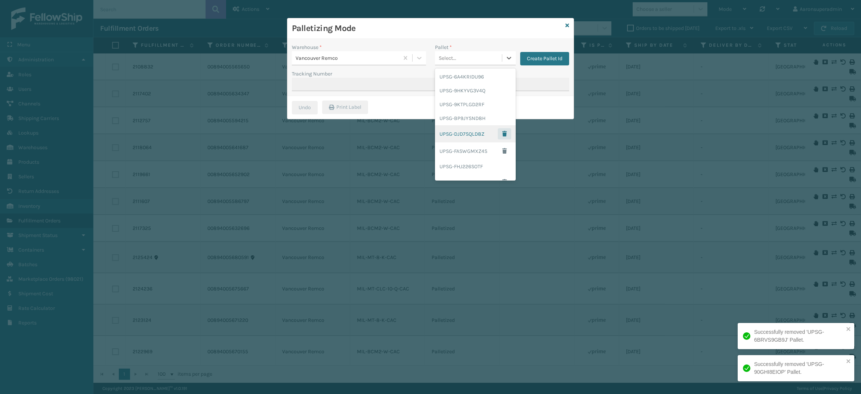
click at [502, 131] on span "button" at bounding box center [504, 133] width 4 height 5
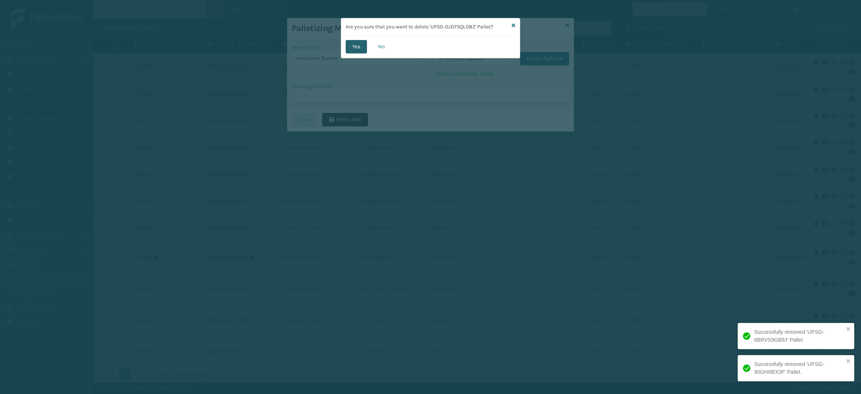
click at [365, 46] on button "Yes" at bounding box center [356, 46] width 21 height 13
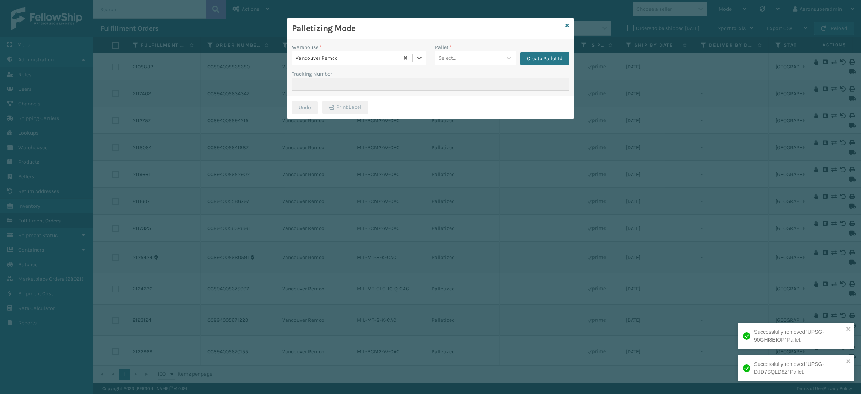
click at [483, 61] on div "Select..." at bounding box center [468, 58] width 67 height 12
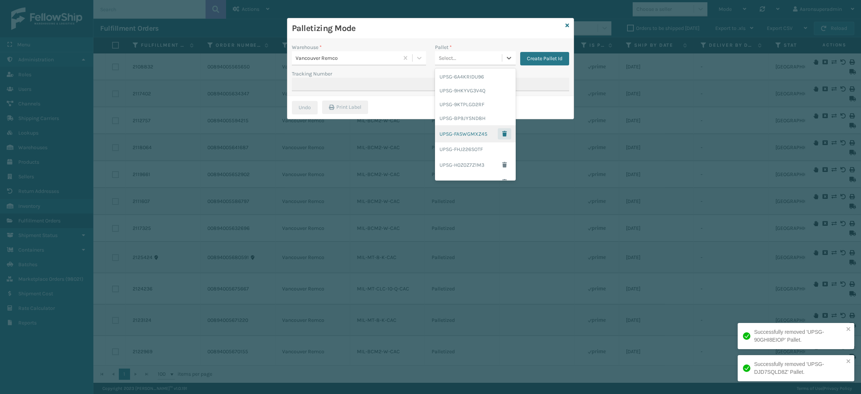
click at [502, 134] on span "button" at bounding box center [504, 133] width 4 height 5
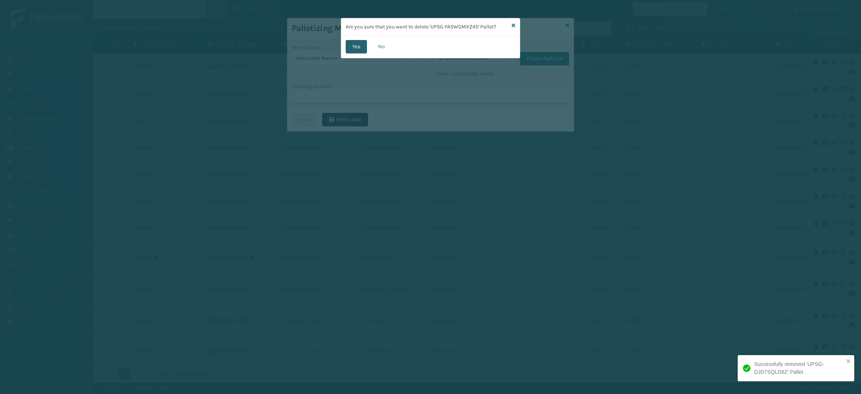
click at [356, 49] on button "Yes" at bounding box center [356, 46] width 21 height 13
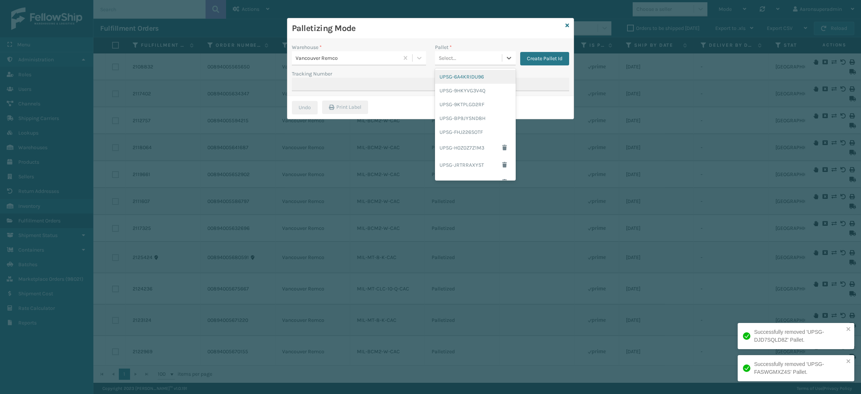
click at [492, 58] on div "Select..." at bounding box center [468, 58] width 67 height 12
click at [498, 145] on button "button" at bounding box center [504, 147] width 13 height 11
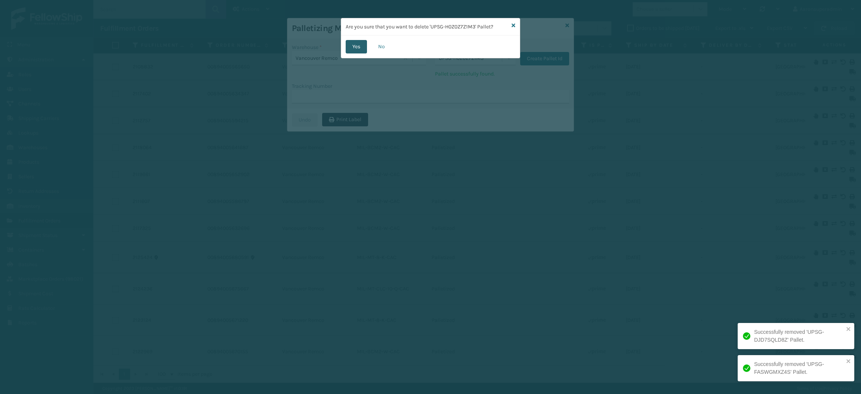
click at [361, 48] on button "Yes" at bounding box center [356, 46] width 21 height 13
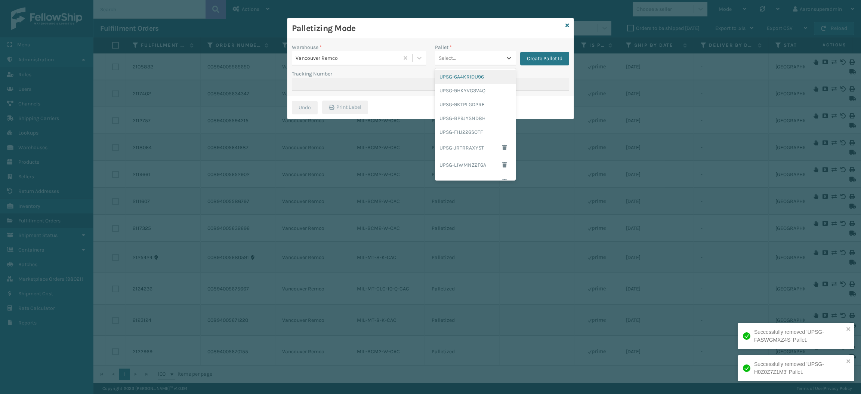
click at [486, 58] on div "Select..." at bounding box center [468, 58] width 67 height 12
click at [502, 148] on span "button" at bounding box center [504, 147] width 4 height 5
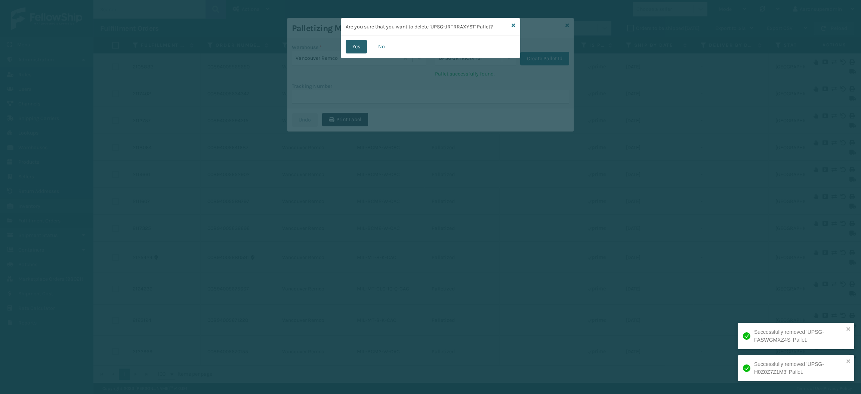
click at [358, 46] on button "Yes" at bounding box center [356, 46] width 21 height 13
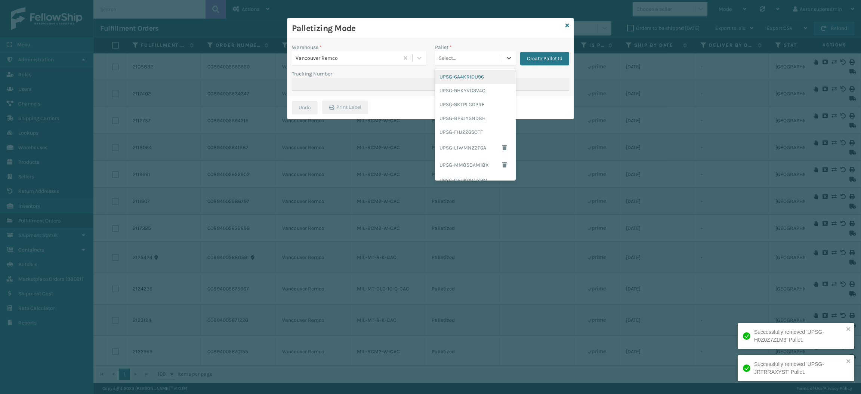
click at [474, 64] on div "Select..." at bounding box center [475, 58] width 81 height 14
click at [498, 151] on button "button" at bounding box center [504, 147] width 13 height 11
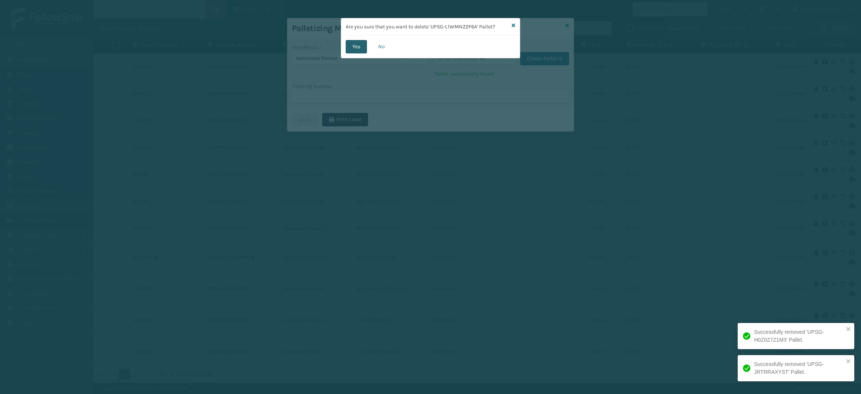
click at [355, 44] on button "Yes" at bounding box center [356, 46] width 21 height 13
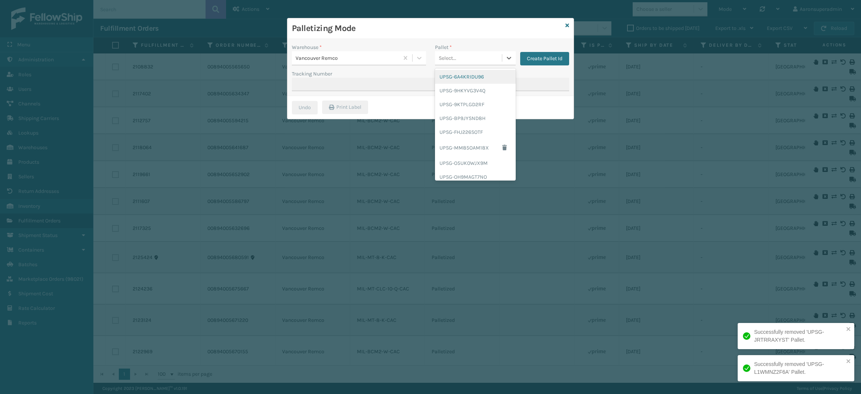
click at [474, 61] on div "Select..." at bounding box center [468, 58] width 67 height 12
click at [498, 143] on button "button" at bounding box center [504, 147] width 13 height 11
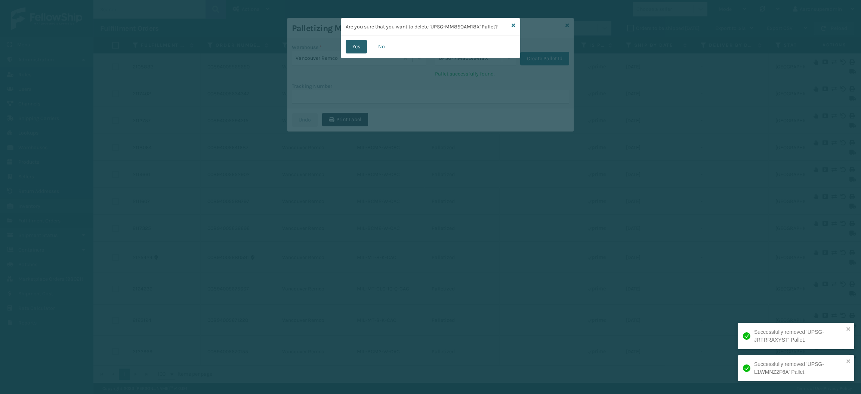
click at [357, 49] on button "Yes" at bounding box center [356, 46] width 21 height 13
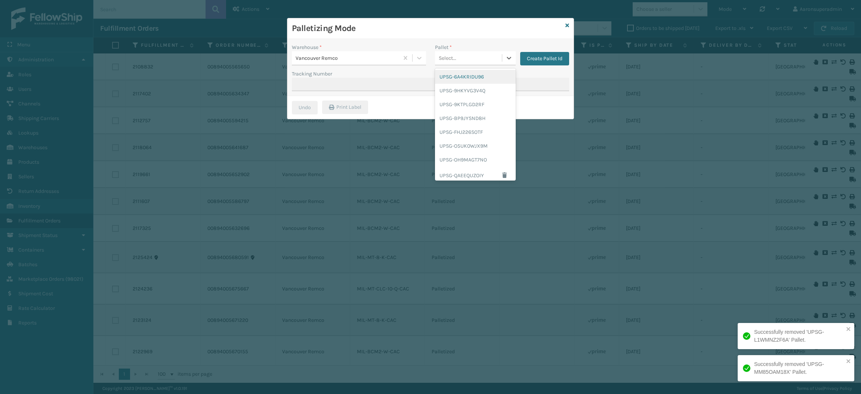
click at [472, 61] on div "Select..." at bounding box center [468, 58] width 67 height 12
click at [502, 173] on span "button" at bounding box center [504, 175] width 4 height 5
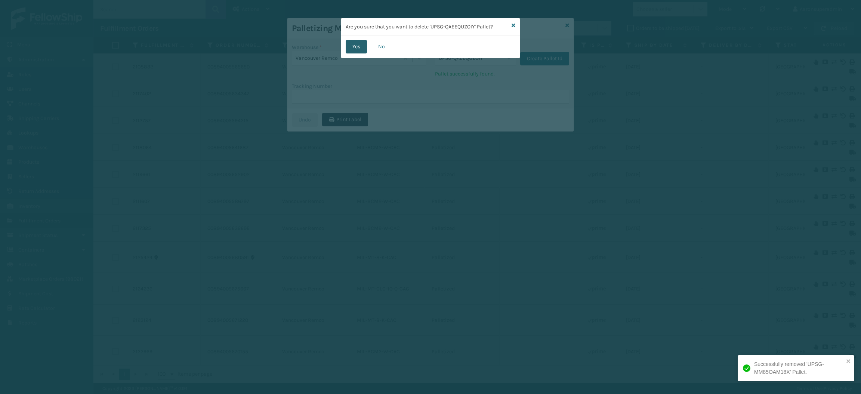
click at [360, 47] on button "Yes" at bounding box center [356, 46] width 21 height 13
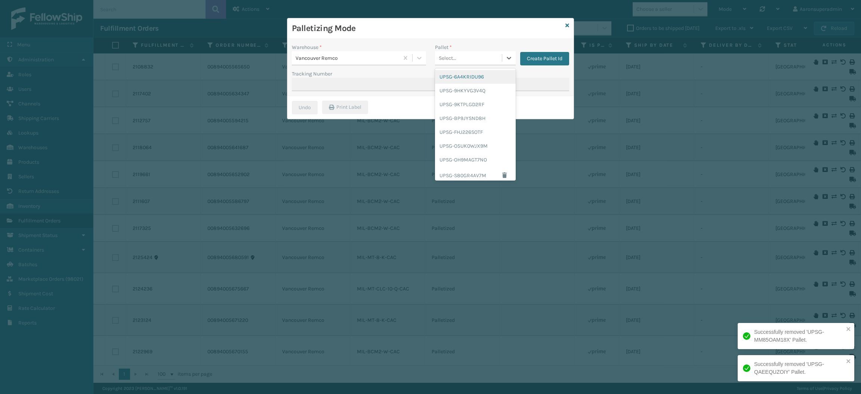
click at [493, 59] on div "Select..." at bounding box center [468, 58] width 67 height 12
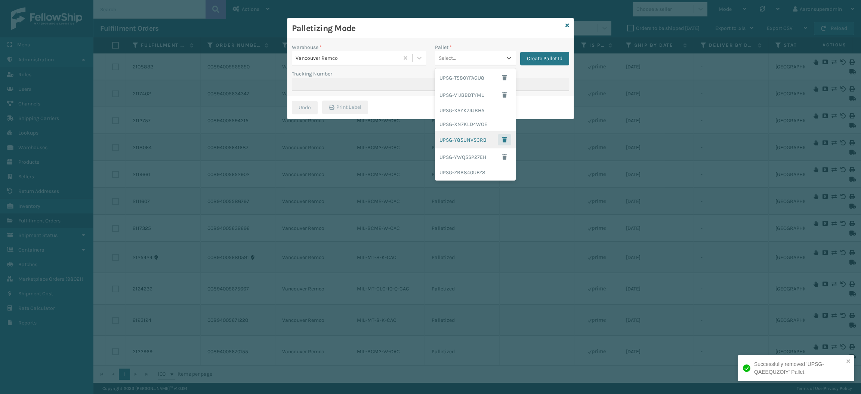
click at [502, 138] on span "button" at bounding box center [504, 139] width 4 height 5
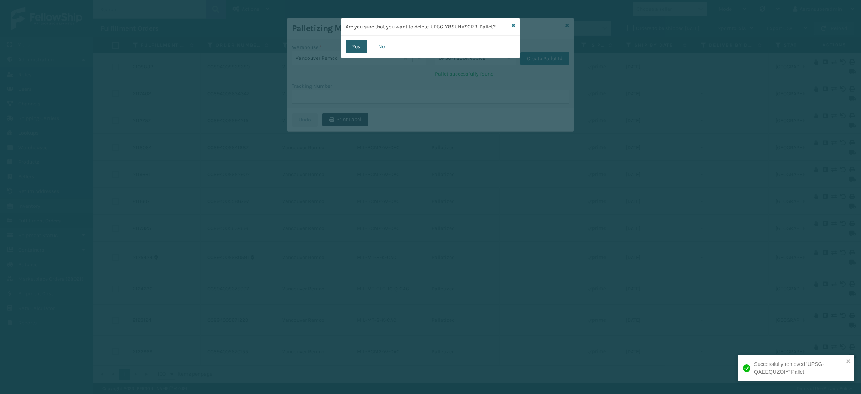
click at [364, 52] on button "Yes" at bounding box center [356, 46] width 21 height 13
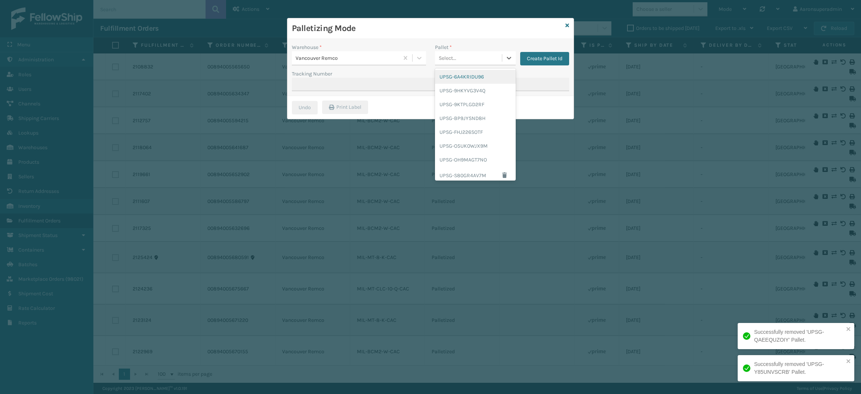
click at [499, 62] on div "Select..." at bounding box center [468, 58] width 67 height 12
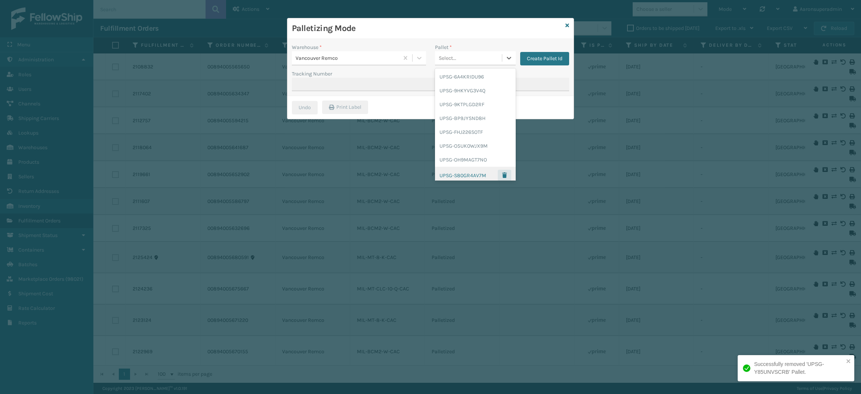
click at [502, 178] on span "button" at bounding box center [504, 175] width 4 height 5
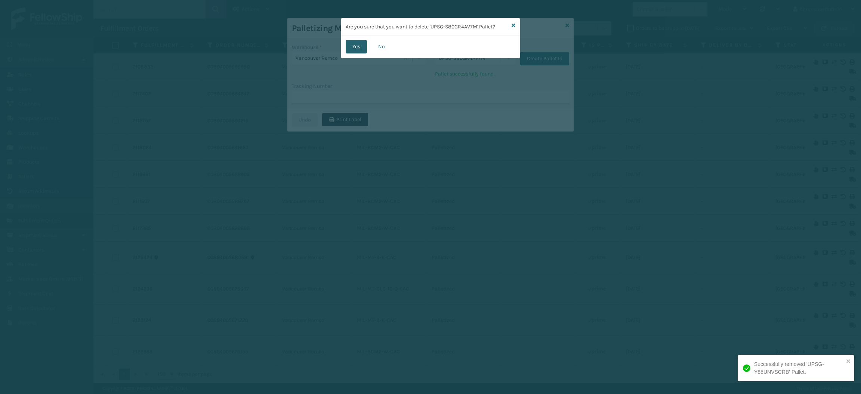
click at [355, 46] on button "Yes" at bounding box center [356, 46] width 21 height 13
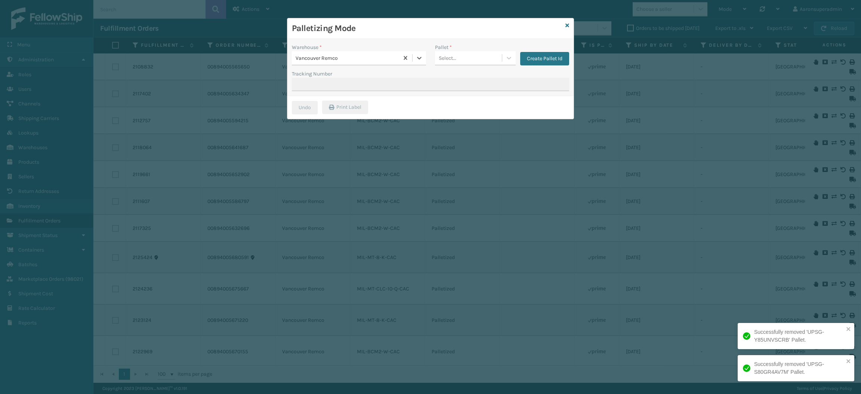
click at [477, 60] on div "Select..." at bounding box center [468, 58] width 67 height 12
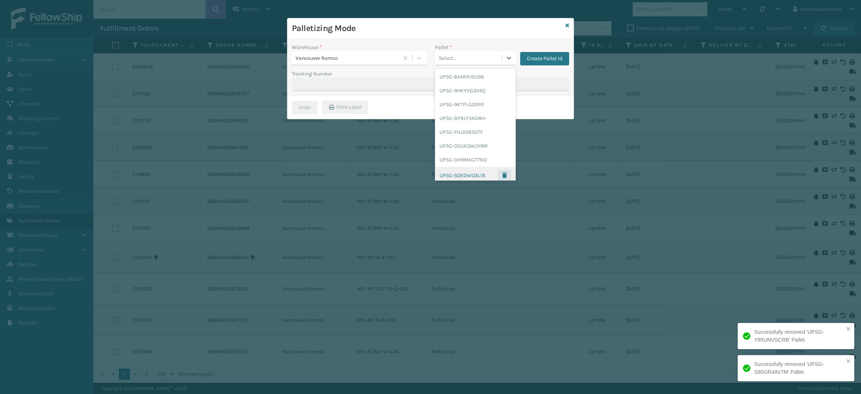
click at [502, 176] on span "button" at bounding box center [504, 175] width 4 height 5
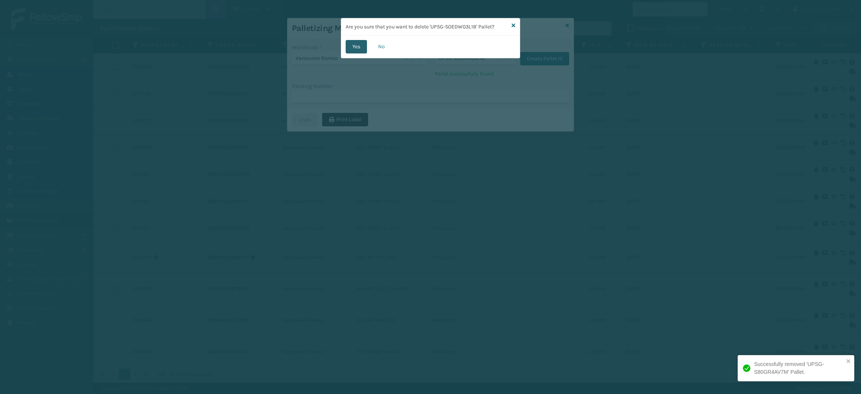
click at [354, 46] on button "Yes" at bounding box center [356, 46] width 21 height 13
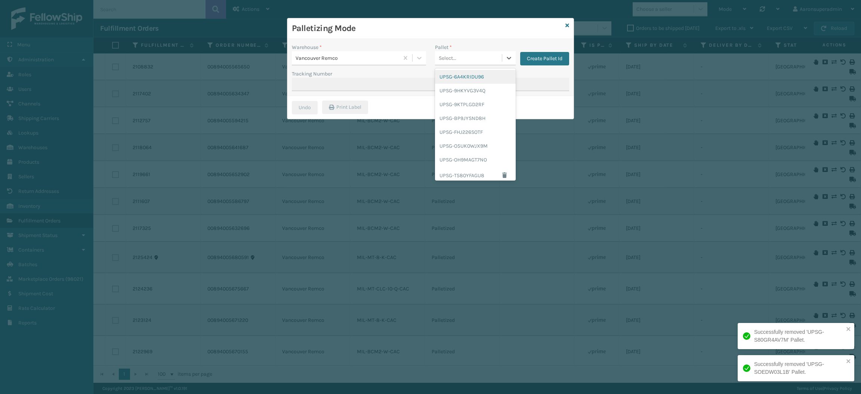
click at [462, 62] on div "Select..." at bounding box center [468, 58] width 67 height 12
click at [502, 173] on span "button" at bounding box center [504, 175] width 4 height 5
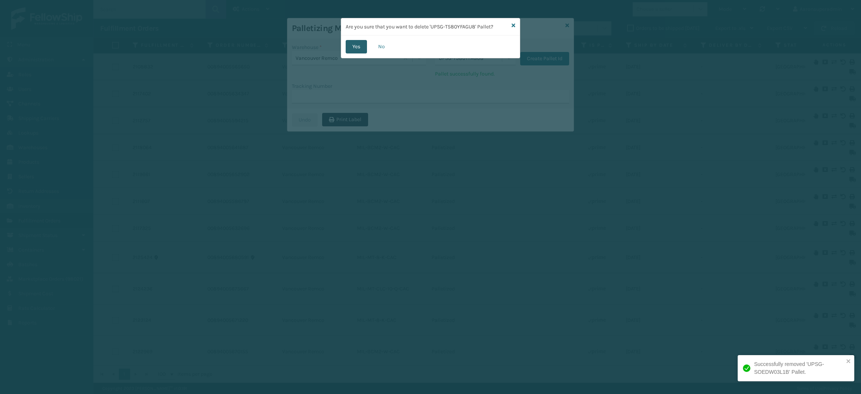
click at [364, 45] on button "Yes" at bounding box center [356, 46] width 21 height 13
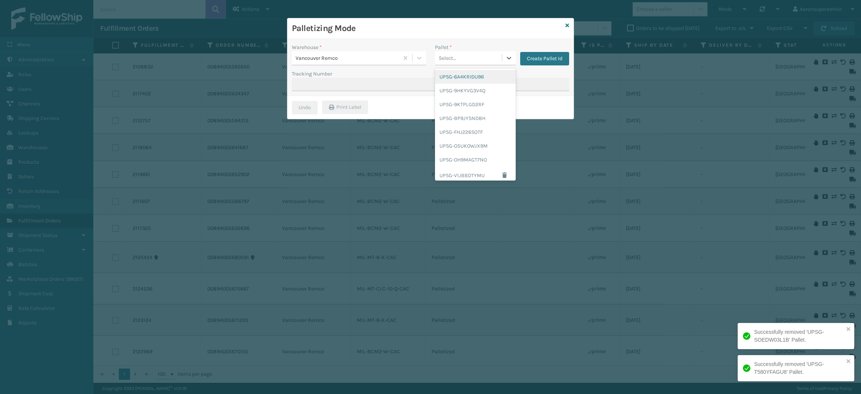
click at [465, 62] on div "Select..." at bounding box center [468, 58] width 67 height 12
click at [498, 176] on button "button" at bounding box center [504, 175] width 13 height 11
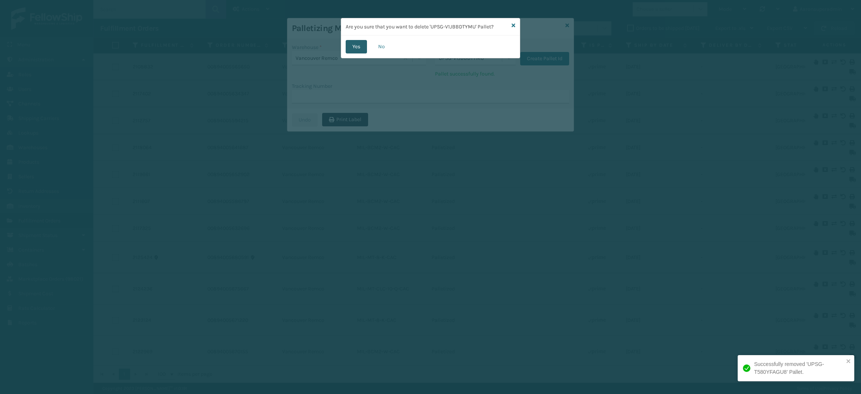
click at [359, 44] on button "Yes" at bounding box center [356, 46] width 21 height 13
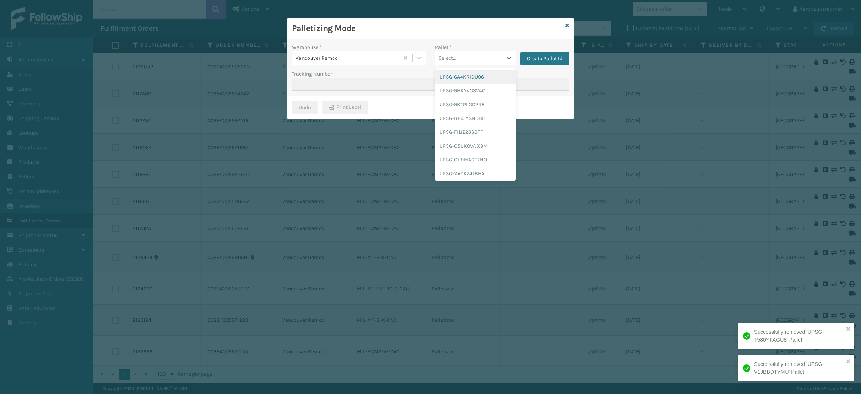
click at [476, 65] on div "Select..." at bounding box center [475, 58] width 81 height 14
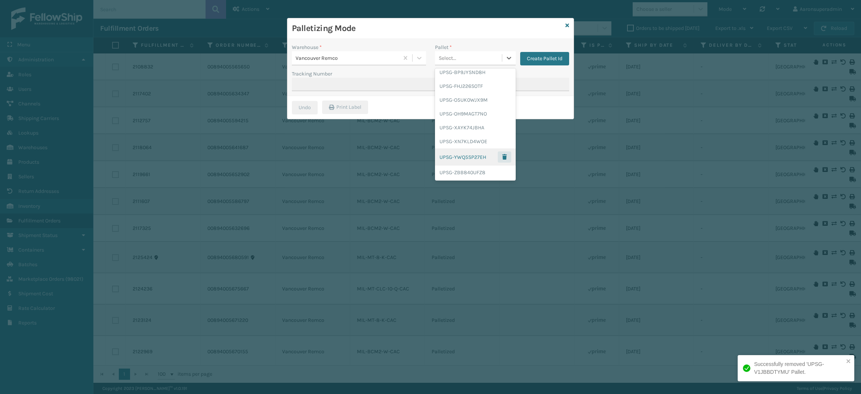
click at [502, 158] on span "button" at bounding box center [504, 156] width 4 height 5
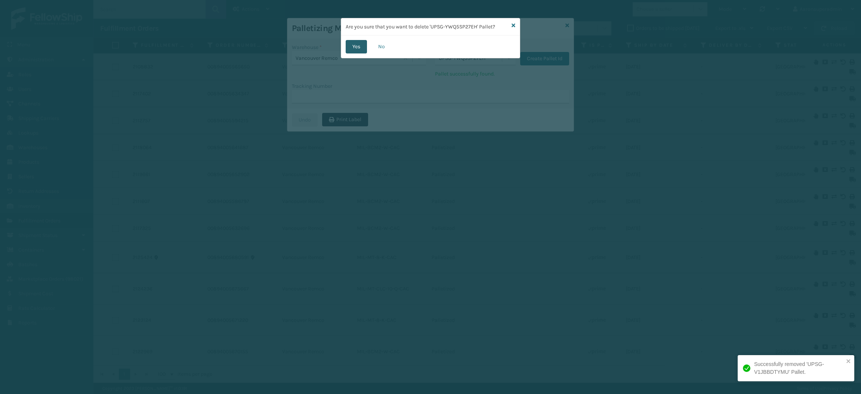
click at [360, 44] on button "Yes" at bounding box center [356, 46] width 21 height 13
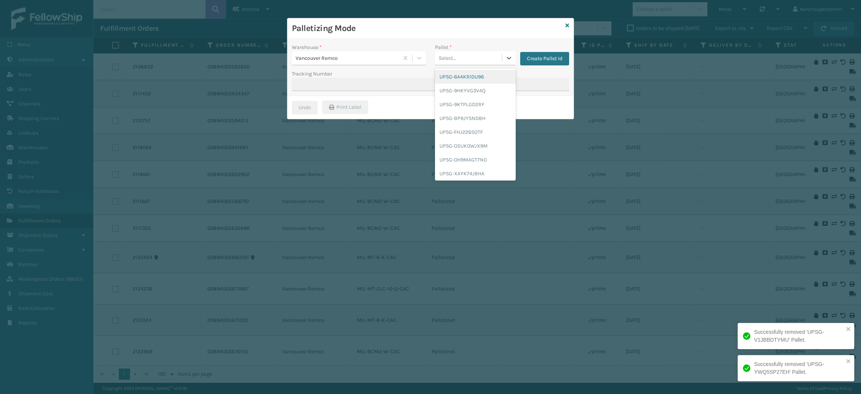
click at [483, 62] on div "Select..." at bounding box center [468, 58] width 67 height 12
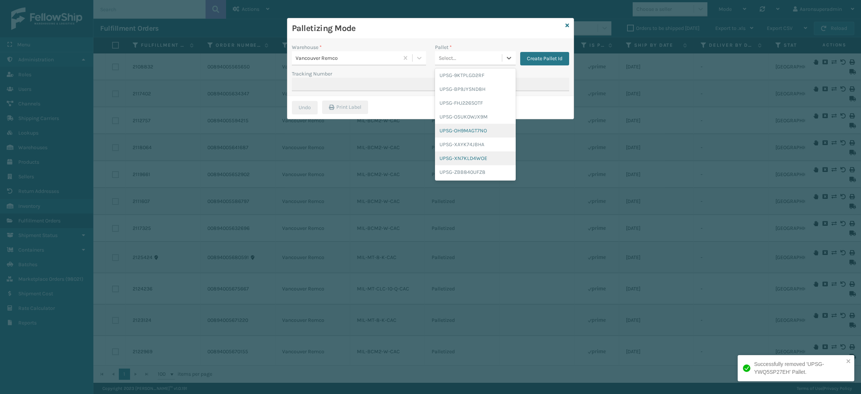
scroll to position [0, 0]
click at [568, 24] on icon at bounding box center [568, 25] width 4 height 5
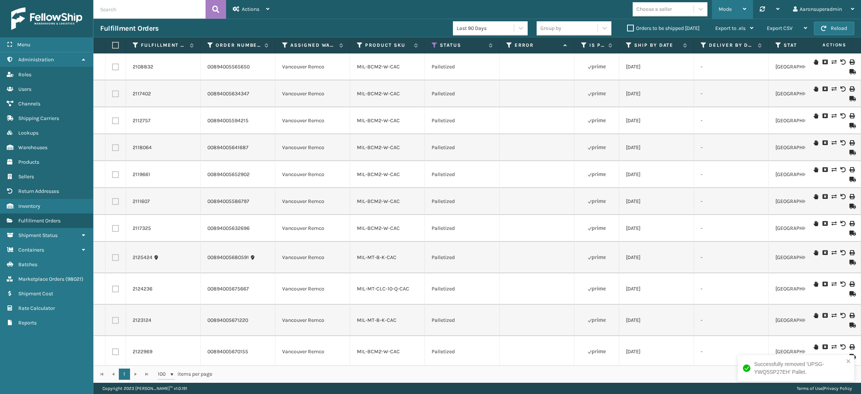
click at [719, 8] on span "Mode" at bounding box center [725, 9] width 13 height 6
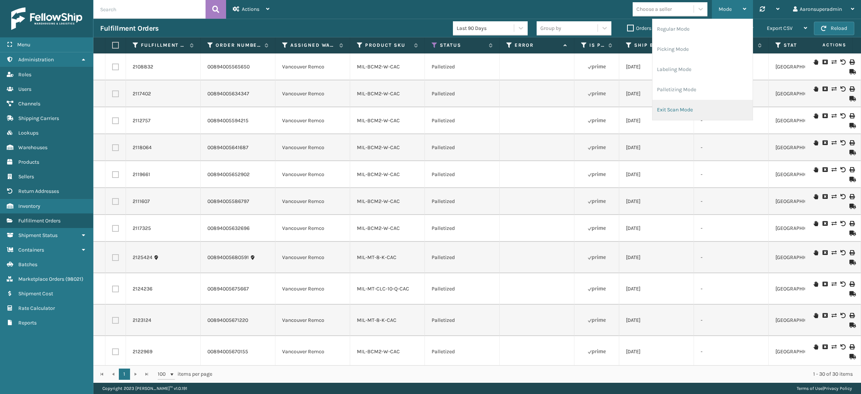
click at [683, 110] on li "Exit Scan Mode" at bounding box center [703, 110] width 100 height 20
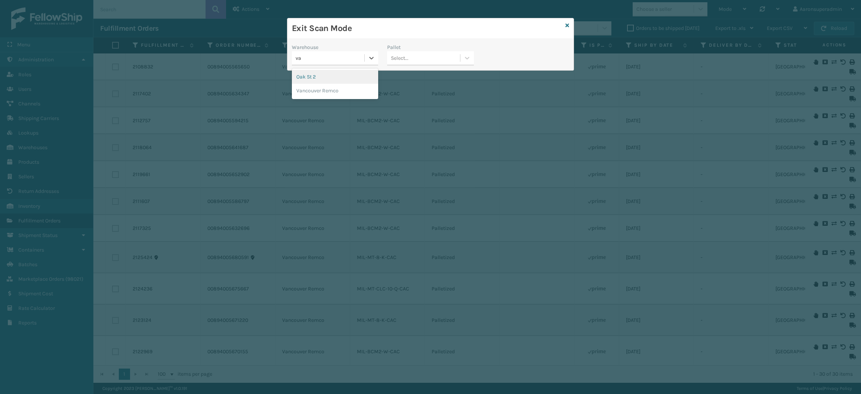
type input "van"
click at [347, 76] on div "Vancouver Remco" at bounding box center [335, 77] width 86 height 14
click at [430, 63] on div "Select..." at bounding box center [423, 58] width 73 height 12
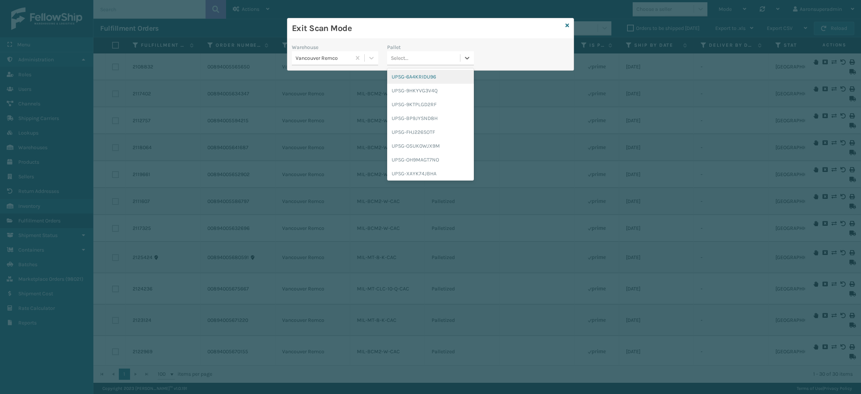
click at [439, 83] on div "UPSG-6A4KRIDU96" at bounding box center [430, 77] width 86 height 14
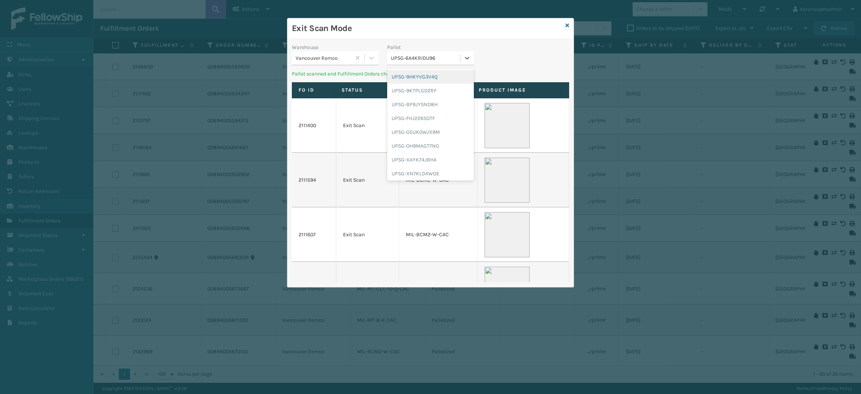
click at [414, 64] on div "UPSG-6A4KRIDU96" at bounding box center [423, 58] width 73 height 12
click at [420, 80] on div "UPSG-9HKYVG3V4Q" at bounding box center [430, 77] width 86 height 14
click at [414, 54] on div "Select..." at bounding box center [423, 58] width 73 height 12
click at [414, 73] on div "UPSG-9KTPLGD2RF" at bounding box center [430, 77] width 86 height 14
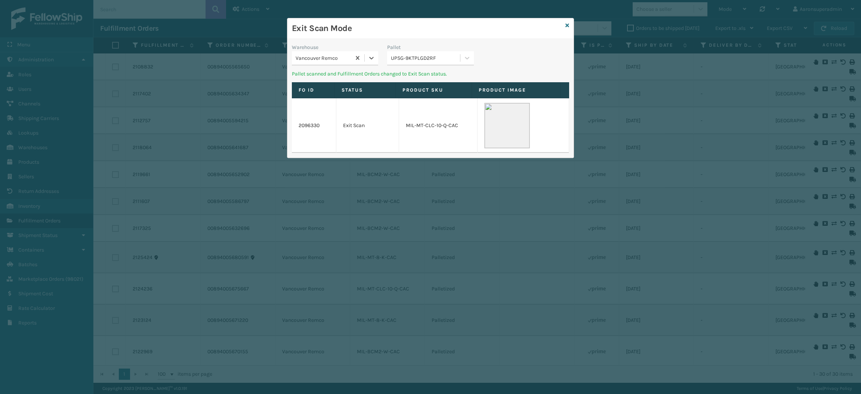
click at [414, 56] on div "UPSG-9KTPLGD2RF" at bounding box center [426, 58] width 70 height 8
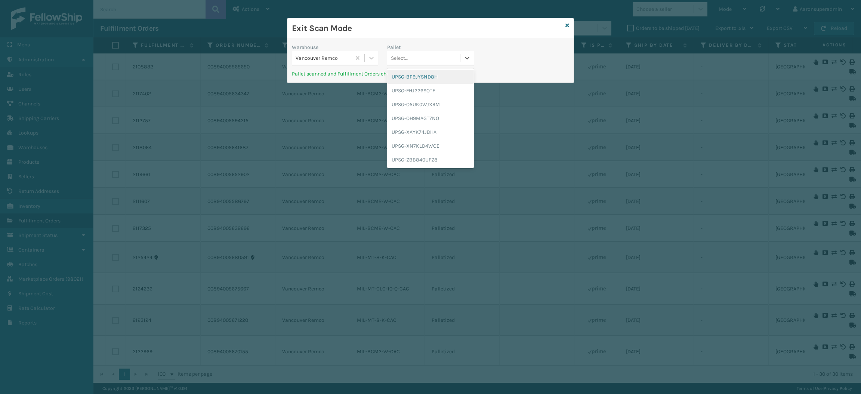
click at [415, 73] on div "UPSG-BP9JYSND8H" at bounding box center [430, 77] width 86 height 14
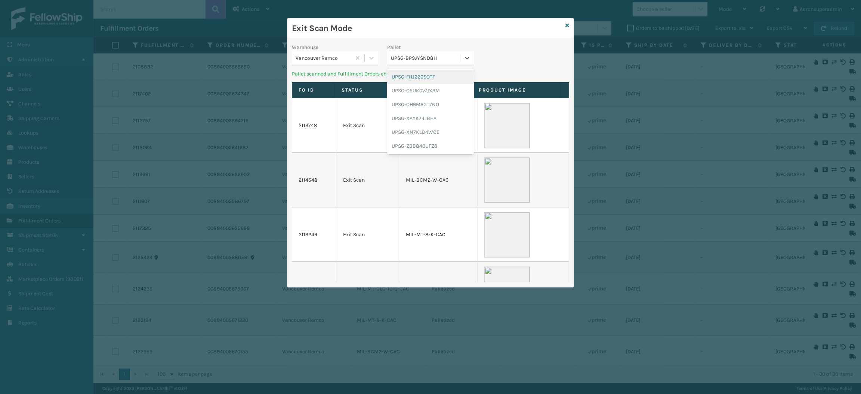
click at [415, 62] on div "UPSG-BP9JYSND8H" at bounding box center [423, 58] width 73 height 12
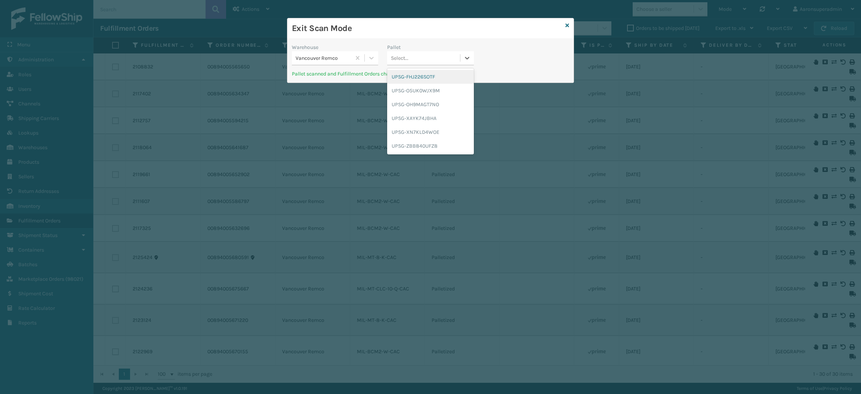
click at [418, 80] on div "UPSG-FHJ226SOTF" at bounding box center [430, 77] width 86 height 14
click at [417, 63] on div "Select..." at bounding box center [423, 58] width 73 height 12
click at [417, 77] on div "UPSG-O5UK0WJX9M" at bounding box center [430, 77] width 86 height 14
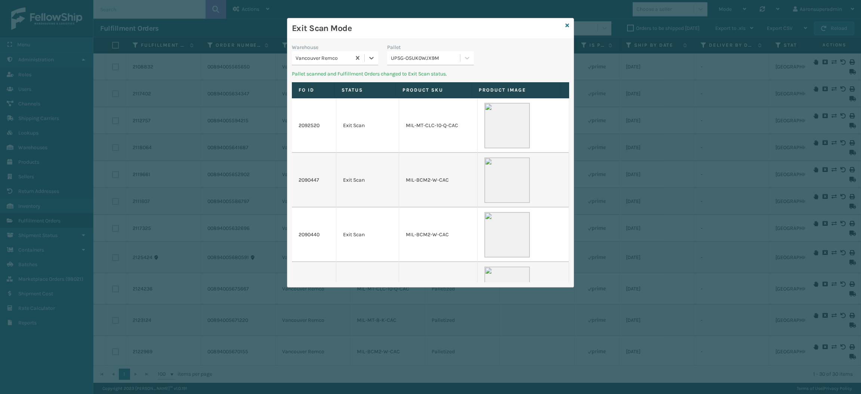
click at [416, 57] on div "UPSG-O5UK0WJX9M" at bounding box center [426, 58] width 70 height 8
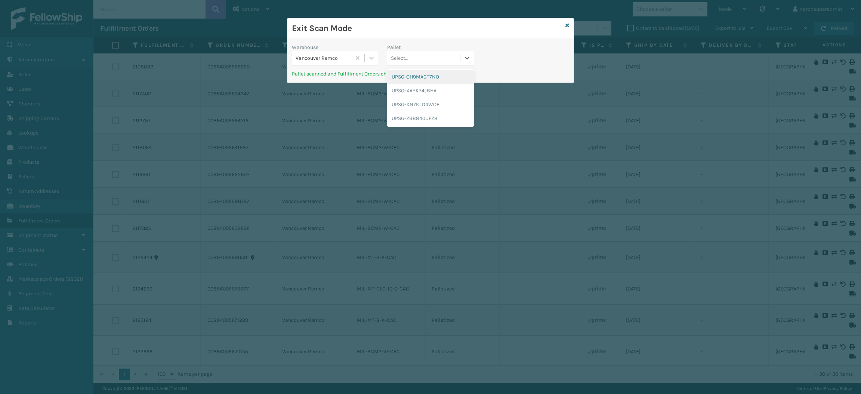
click at [416, 76] on div "UPSG-OH9MAGT7NO" at bounding box center [430, 77] width 86 height 14
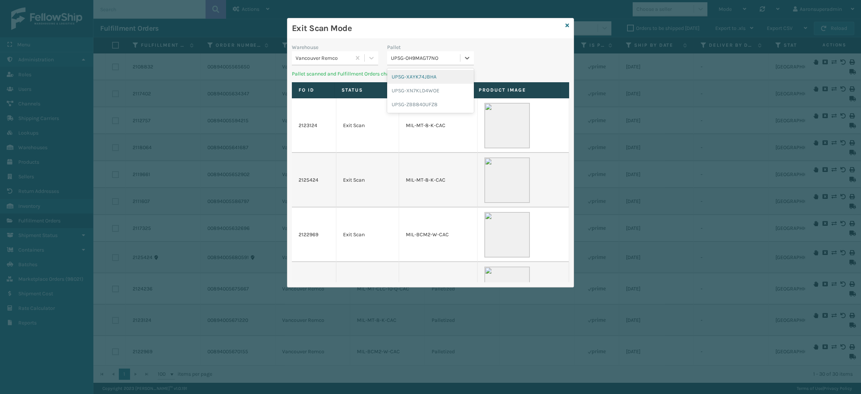
click at [416, 55] on div "UPSG-OH9MAGT7NO" at bounding box center [426, 58] width 70 height 8
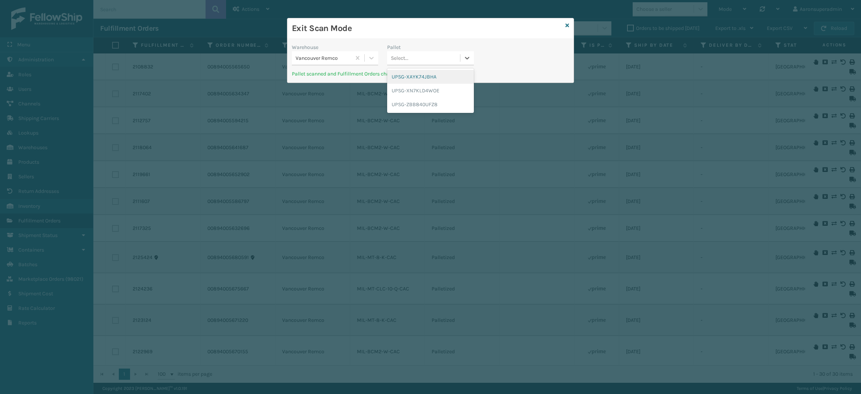
click at [418, 77] on div "UPSG-XAYK74JBHA" at bounding box center [430, 77] width 86 height 14
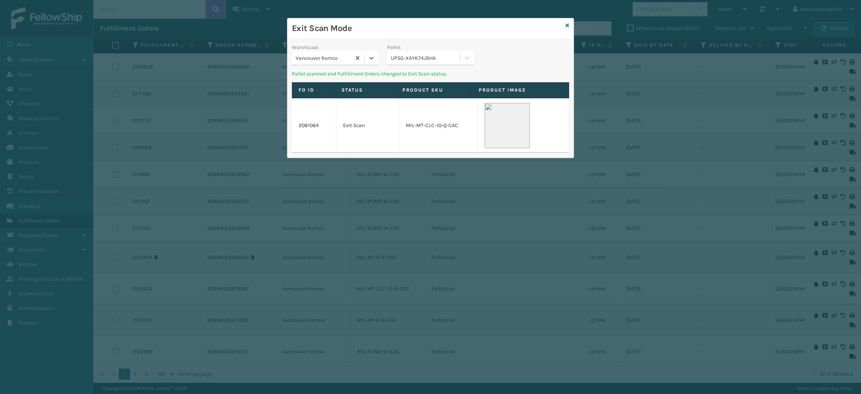
click at [418, 62] on div "UPSG-XAYK74JBHA" at bounding box center [423, 58] width 73 height 12
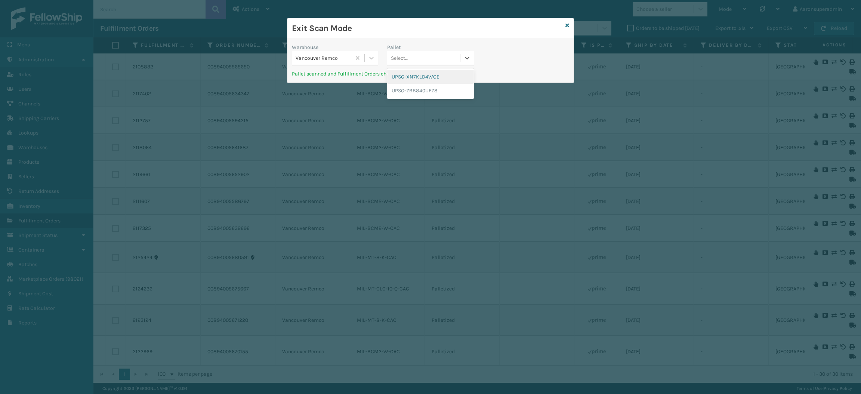
click at [421, 83] on div "UPSG-XN7KLD4WOE" at bounding box center [430, 77] width 86 height 14
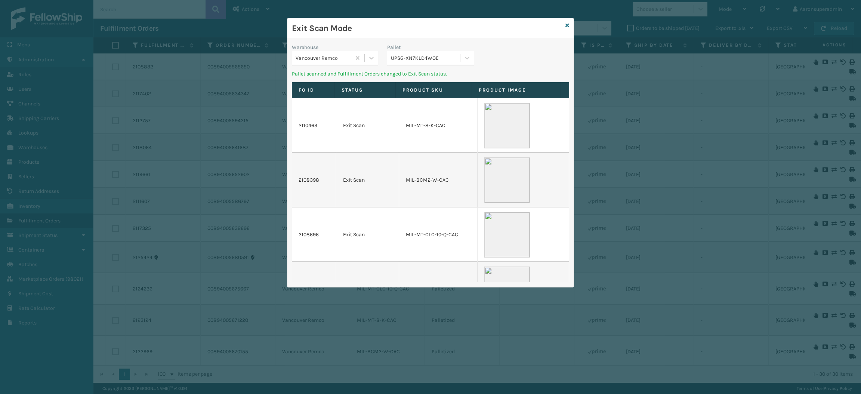
click at [421, 67] on div "Pallet UPSG-XN7KLD4WOE" at bounding box center [430, 56] width 95 height 27
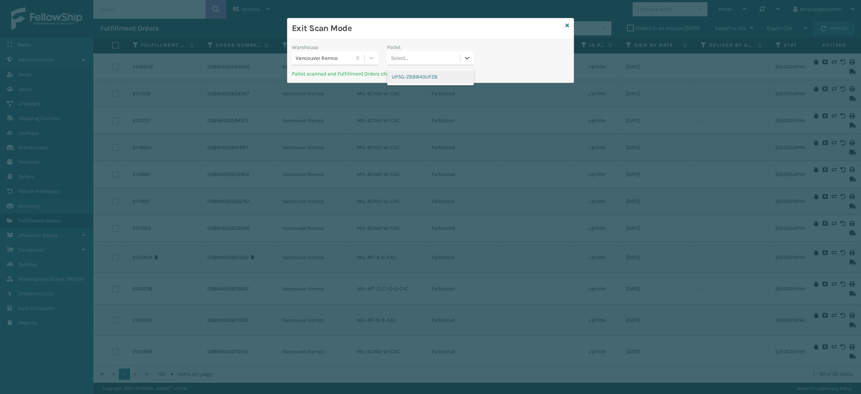
click at [419, 62] on div "Select..." at bounding box center [423, 58] width 73 height 12
click at [421, 82] on div "UPSG-ZBB840UFZ8" at bounding box center [430, 77] width 86 height 14
click at [564, 27] on div "Exit Scan Mode" at bounding box center [430, 28] width 286 height 21
click at [570, 24] on div "Exit Scan Mode" at bounding box center [430, 28] width 286 height 21
click at [568, 24] on icon at bounding box center [568, 25] width 4 height 5
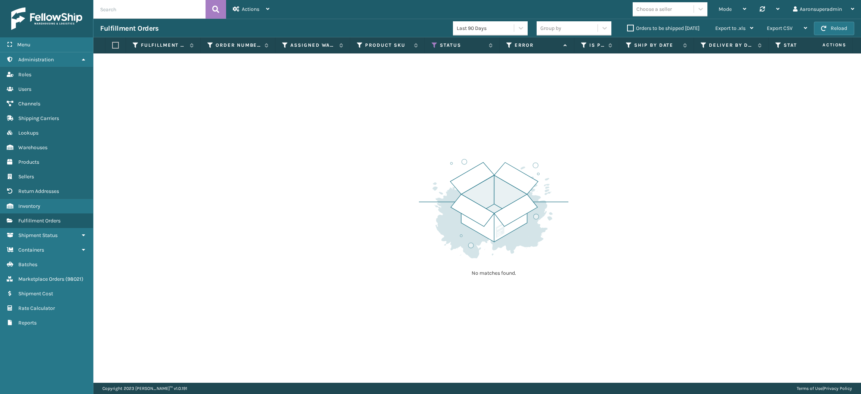
click at [629, 28] on label "Orders to be shipped [DATE]" at bounding box center [663, 28] width 73 height 6
click at [628, 28] on input "Orders to be shipped [DATE]" at bounding box center [627, 26] width 0 height 5
click at [249, 10] on span "Actions" at bounding box center [251, 9] width 18 height 6
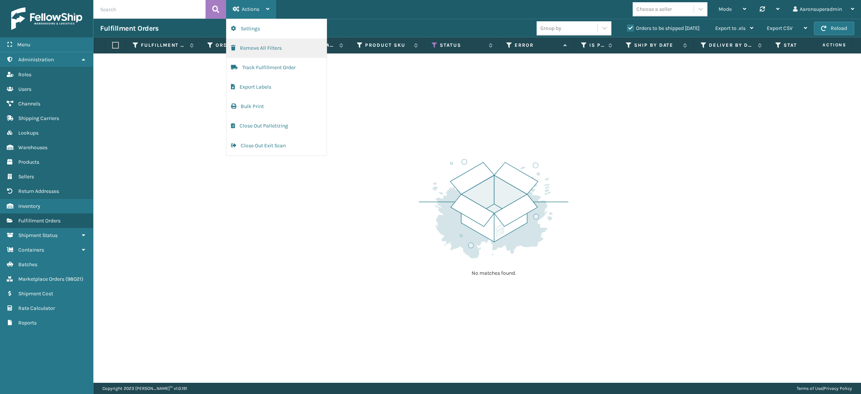
click at [274, 46] on button "Remove All Filters" at bounding box center [277, 48] width 100 height 19
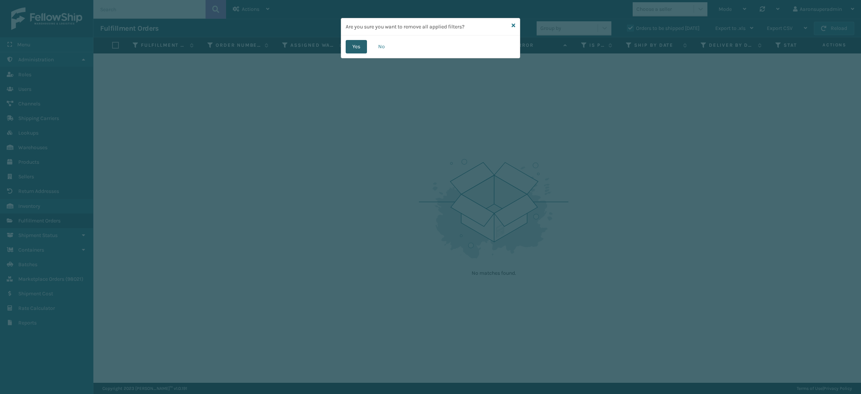
click at [355, 50] on button "Yes" at bounding box center [356, 46] width 21 height 13
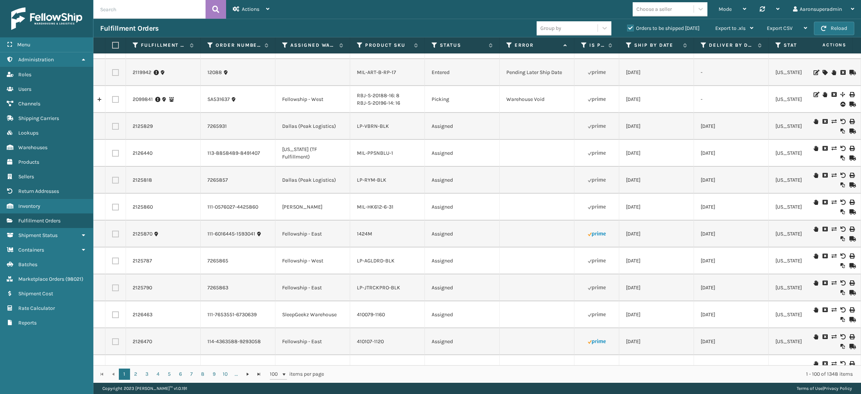
scroll to position [1243, 0]
